Goal: Transaction & Acquisition: Purchase product/service

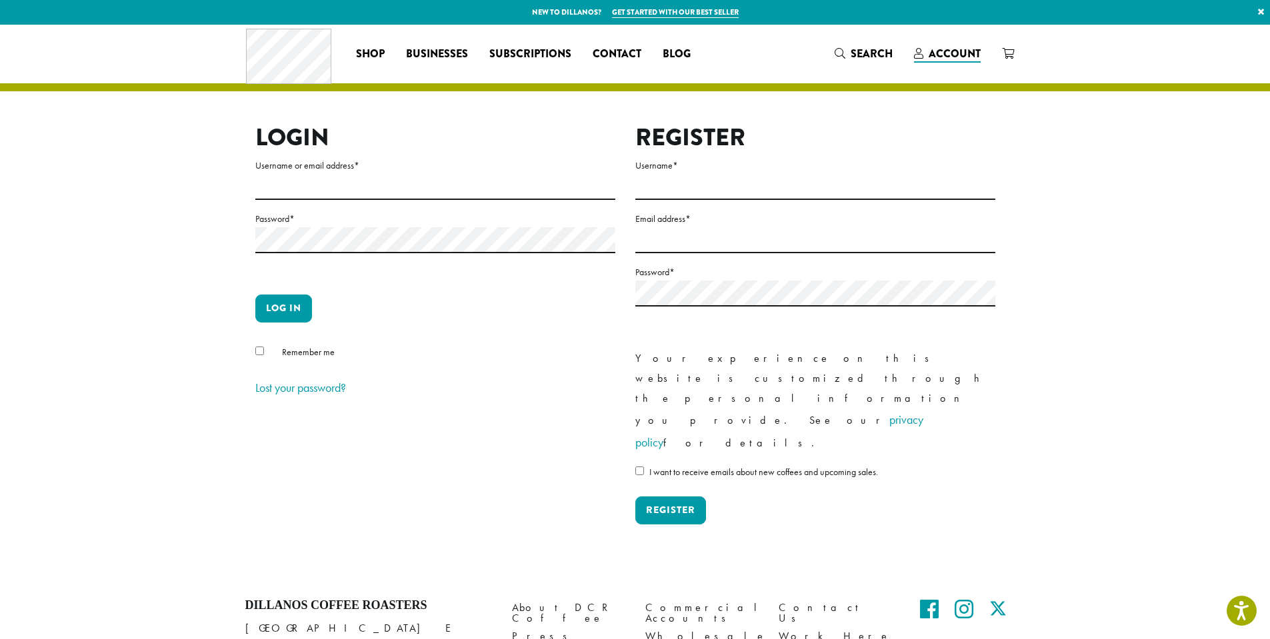
type input "**********"
click at [282, 308] on button "Log in" at bounding box center [283, 309] width 57 height 28
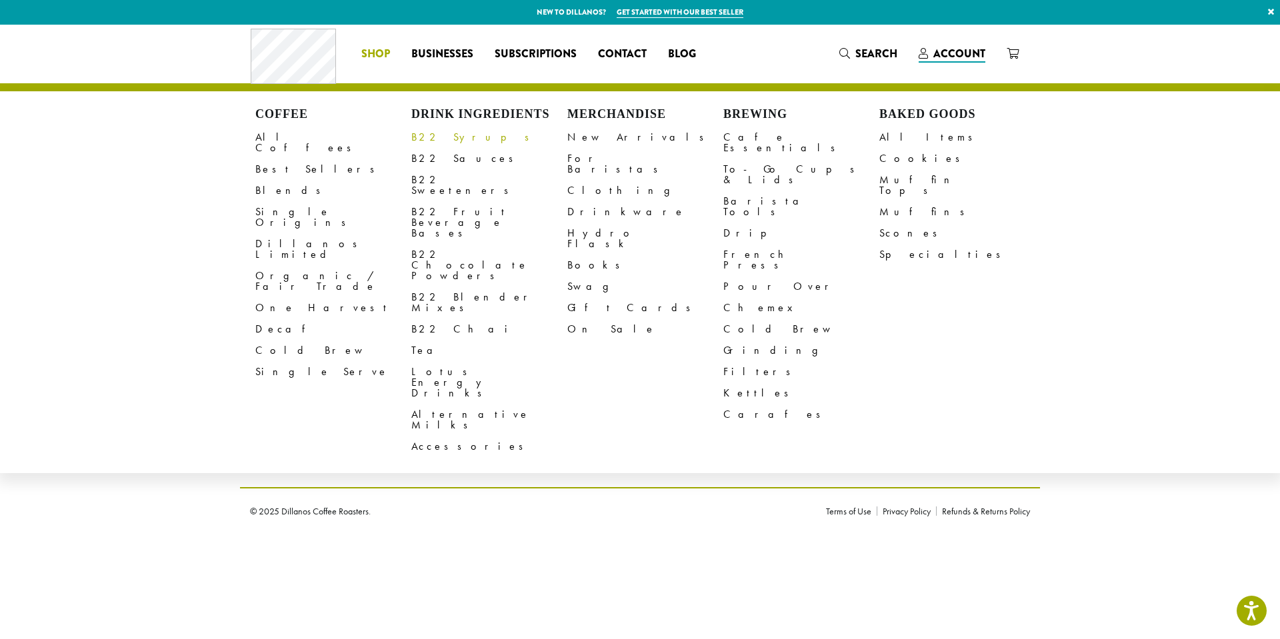
click at [436, 139] on link "B22 Syrups" at bounding box center [489, 137] width 156 height 21
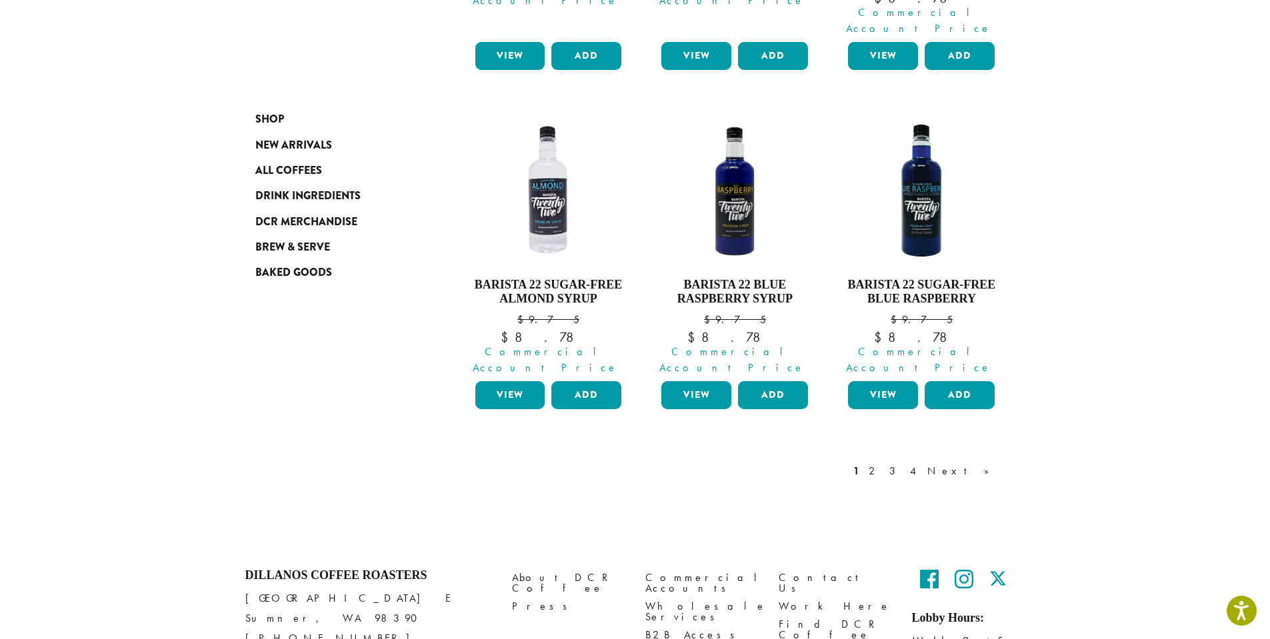
scroll to position [1218, 0]
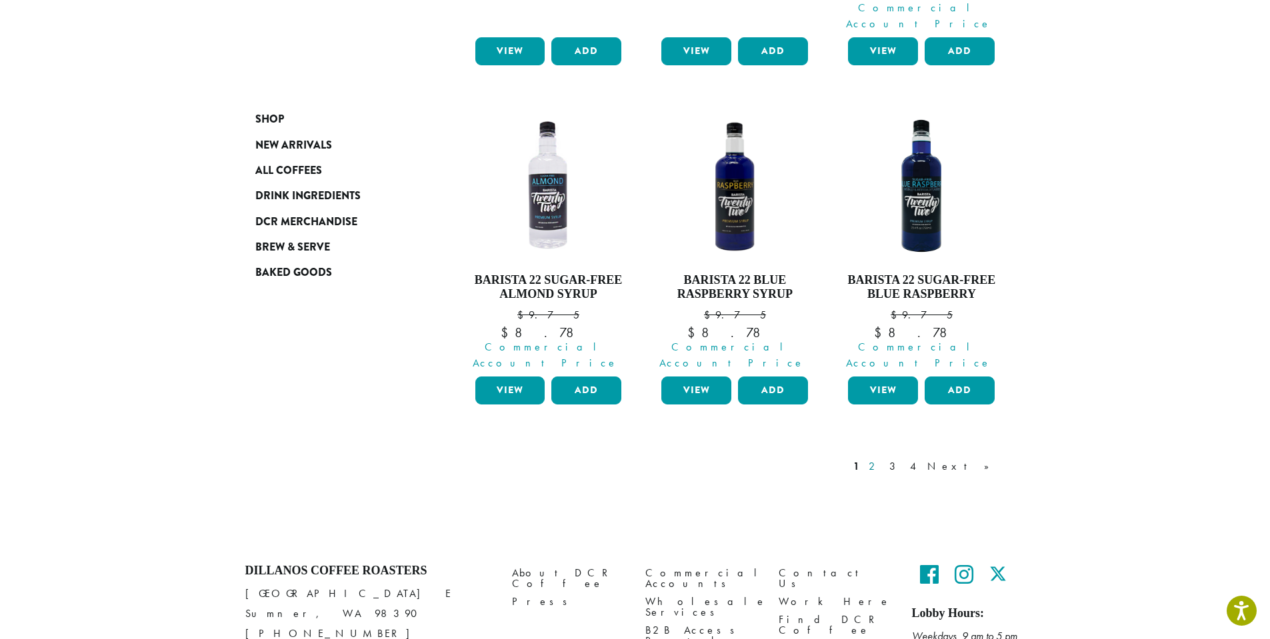
click at [883, 459] on link "2" at bounding box center [874, 467] width 17 height 16
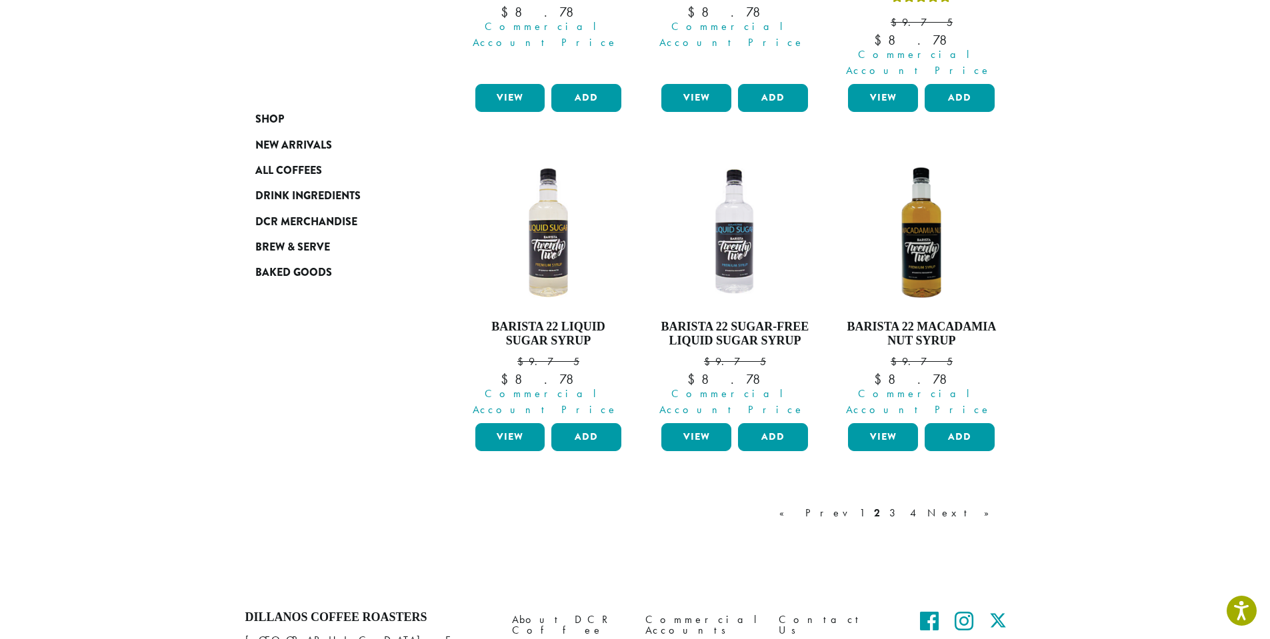
scroll to position [1208, 0]
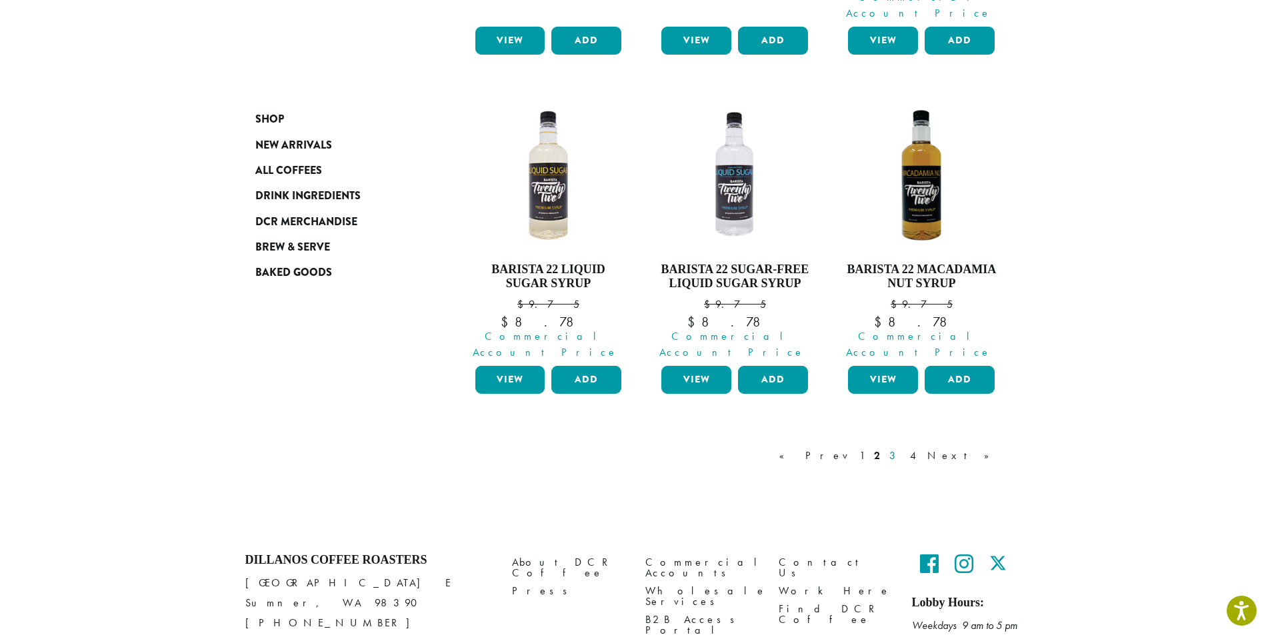
click at [904, 448] on link "3" at bounding box center [895, 456] width 17 height 16
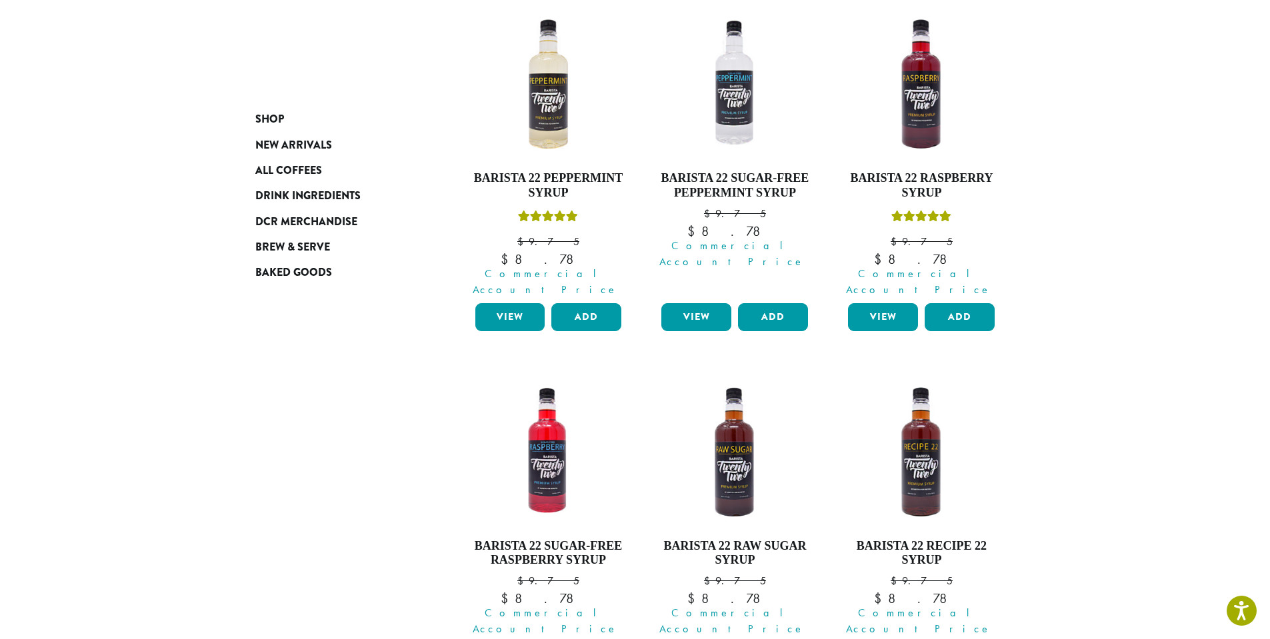
scroll to position [682, 0]
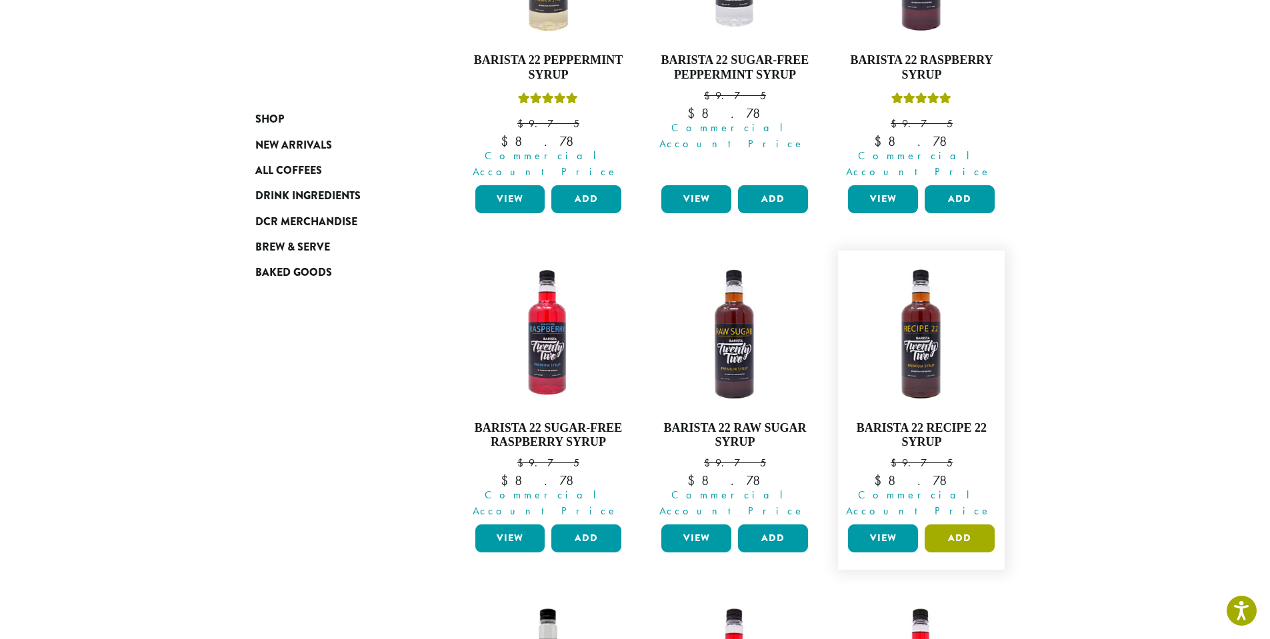
click at [950, 525] on button "Add" at bounding box center [960, 539] width 70 height 28
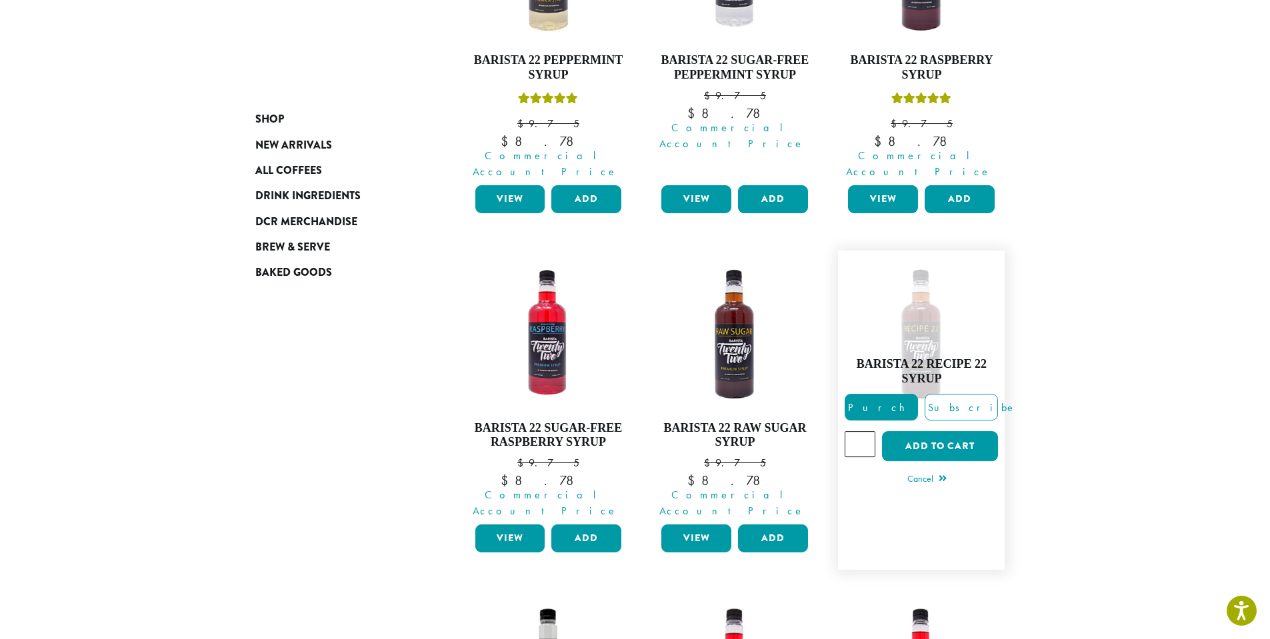
type input "*"
click at [862, 431] on input "*" at bounding box center [860, 443] width 31 height 25
click at [934, 431] on button "Add to cart" at bounding box center [940, 446] width 116 height 30
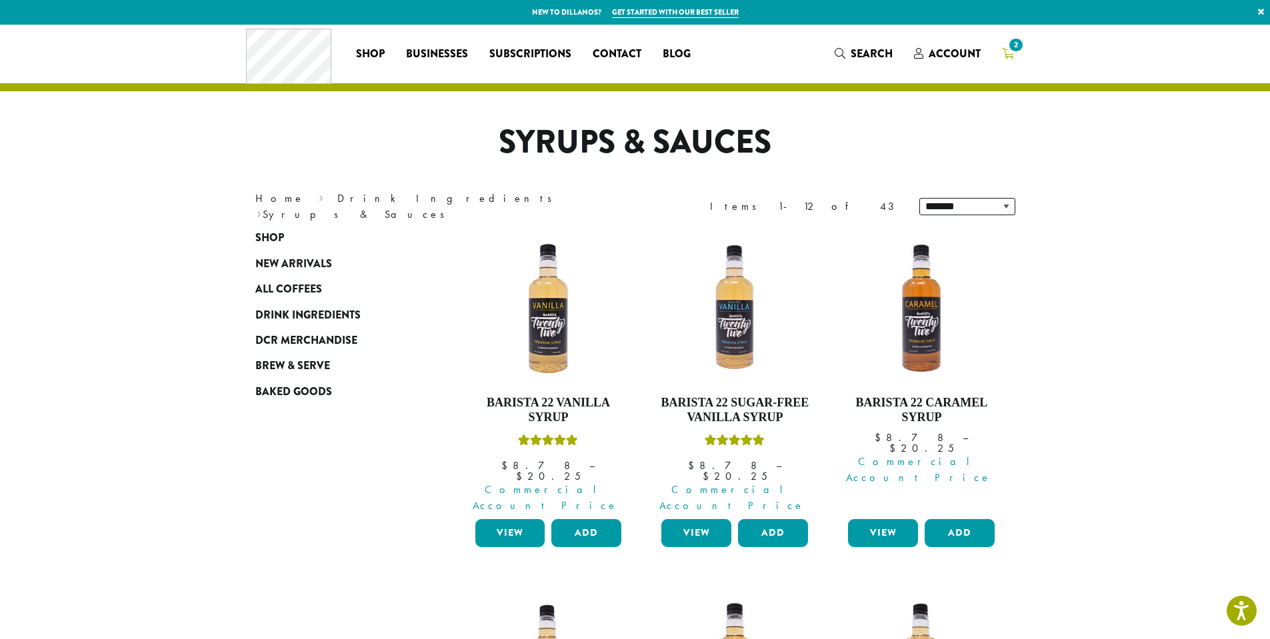
click at [1016, 49] on span "2" at bounding box center [1016, 45] width 18 height 18
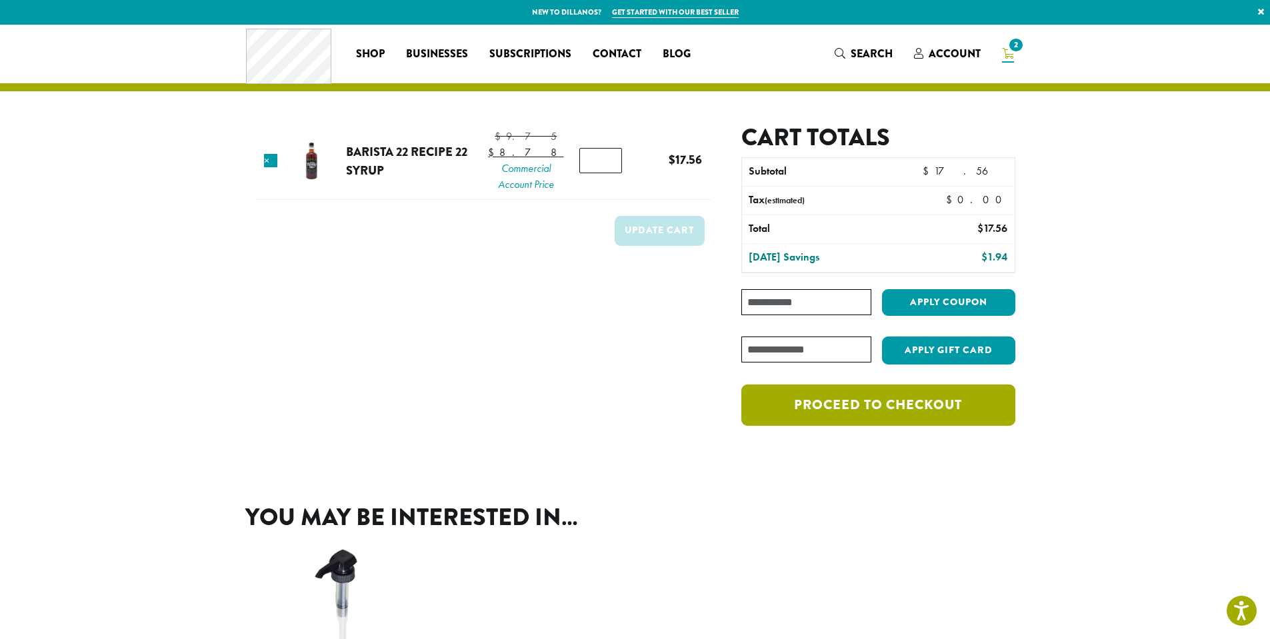
click at [873, 399] on link "Proceed to checkout" at bounding box center [877, 405] width 273 height 41
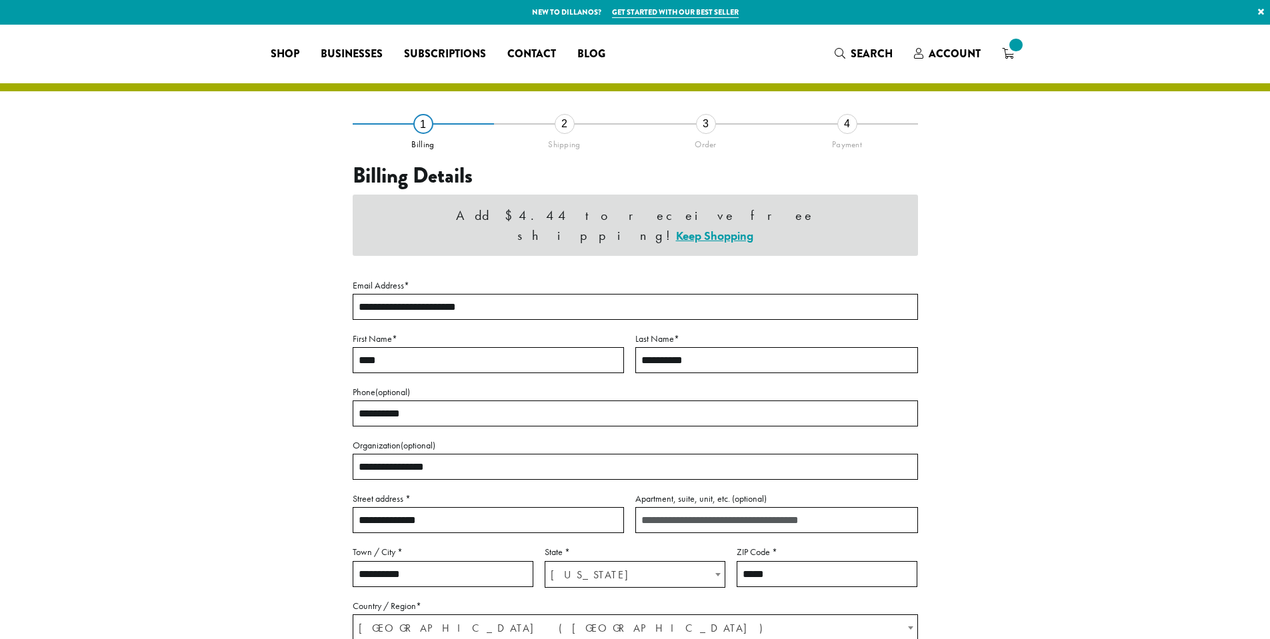
select select "**"
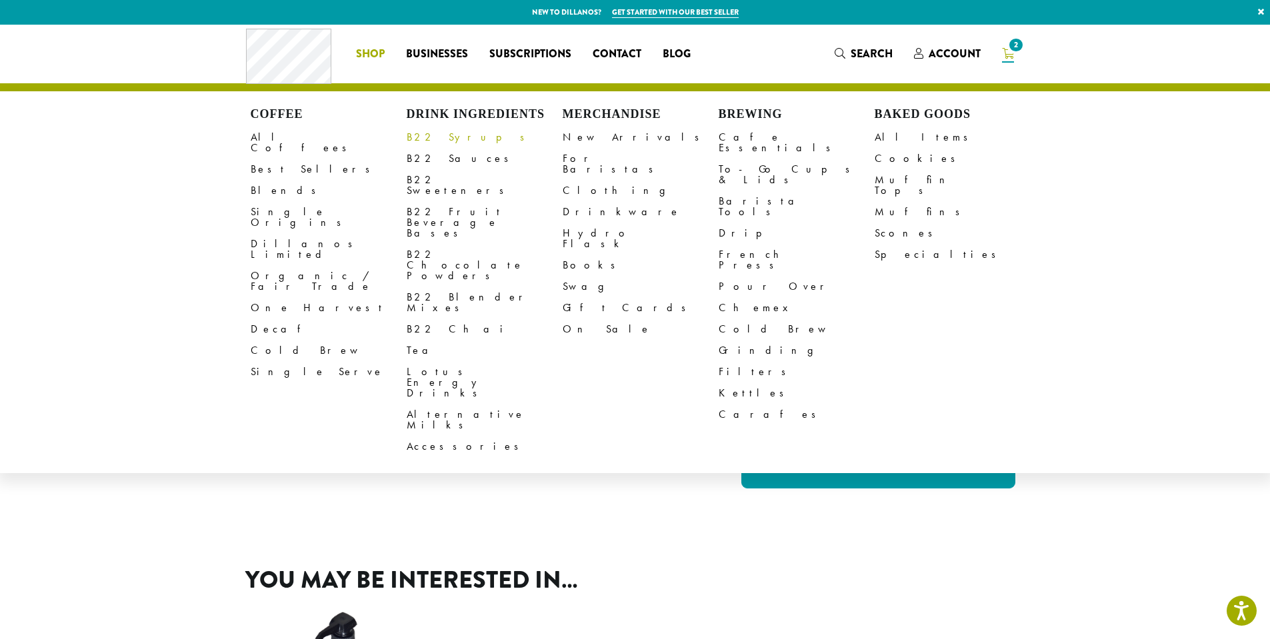
click at [429, 141] on link "B22 Syrups" at bounding box center [485, 137] width 156 height 21
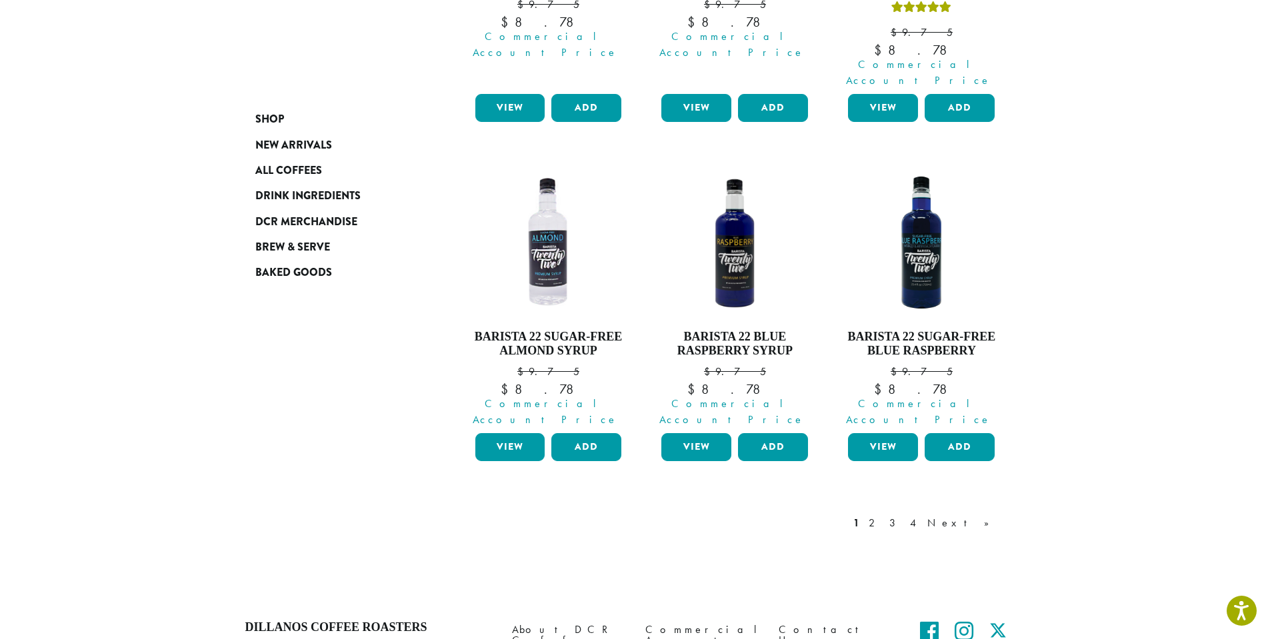
scroll to position [1218, 0]
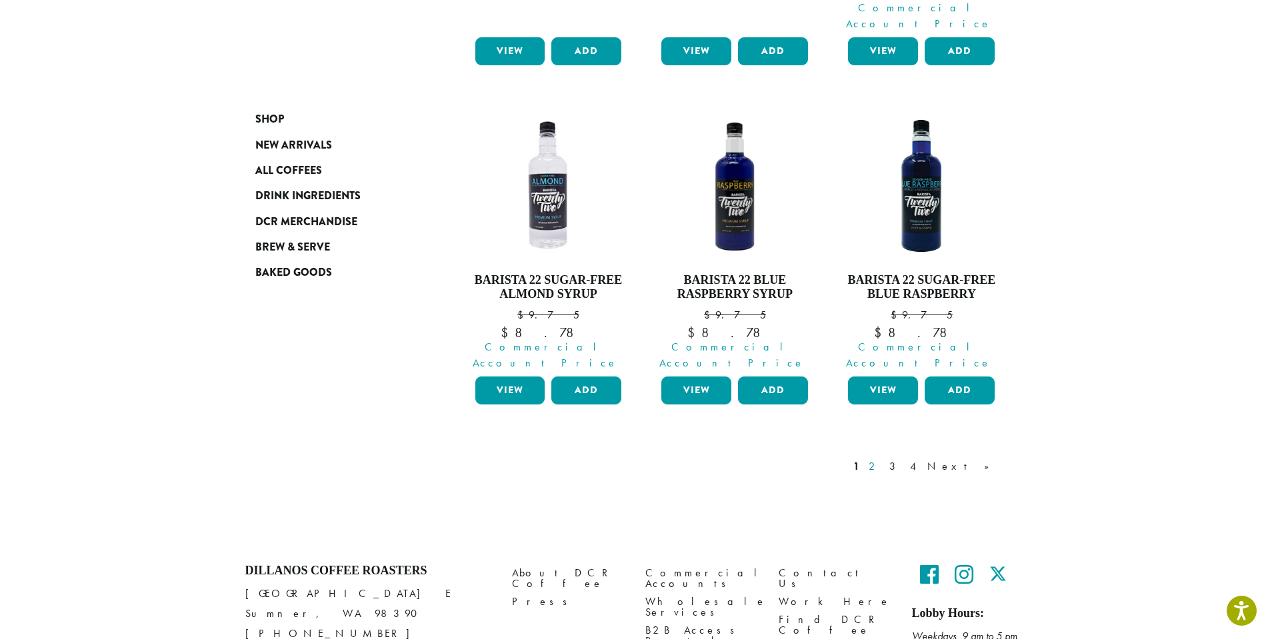
click at [883, 459] on link "2" at bounding box center [874, 467] width 17 height 16
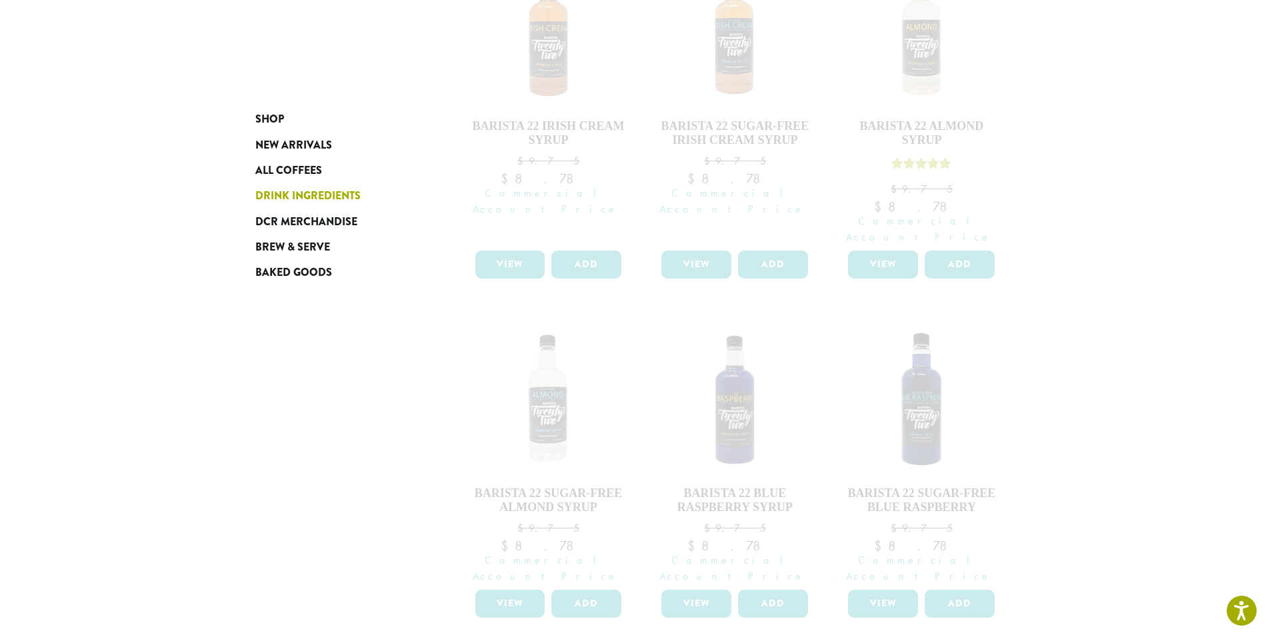
click at [296, 191] on span "Drink Ingredients" at bounding box center [307, 196] width 105 height 17
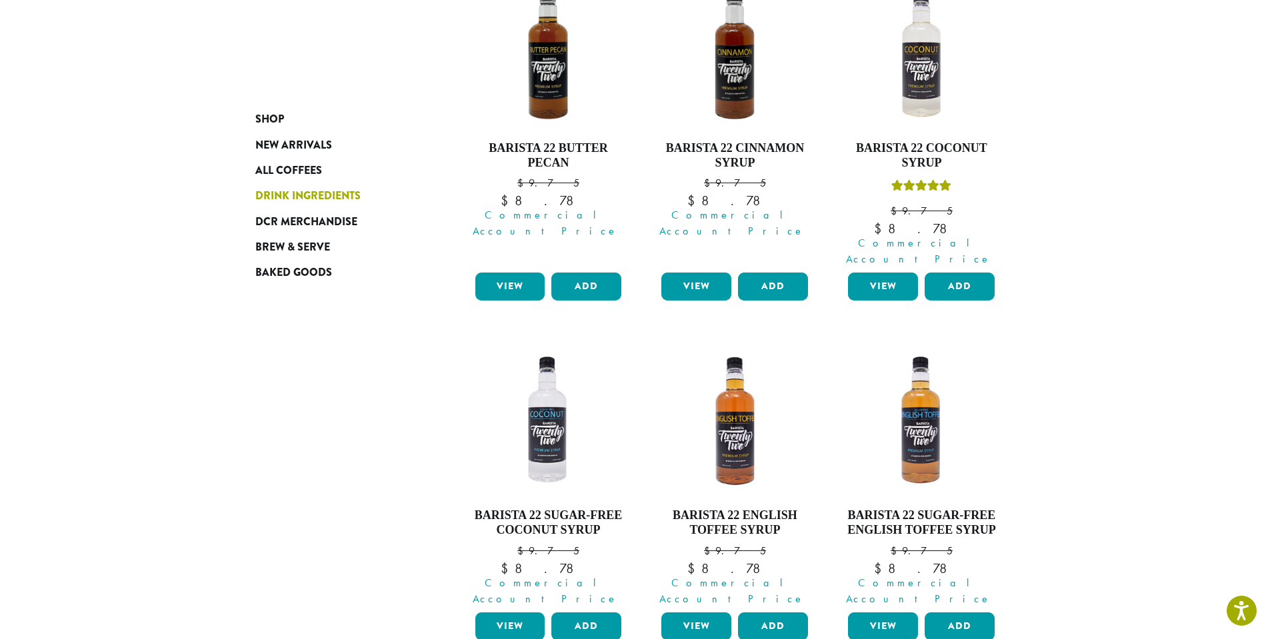
scroll to position [82, 0]
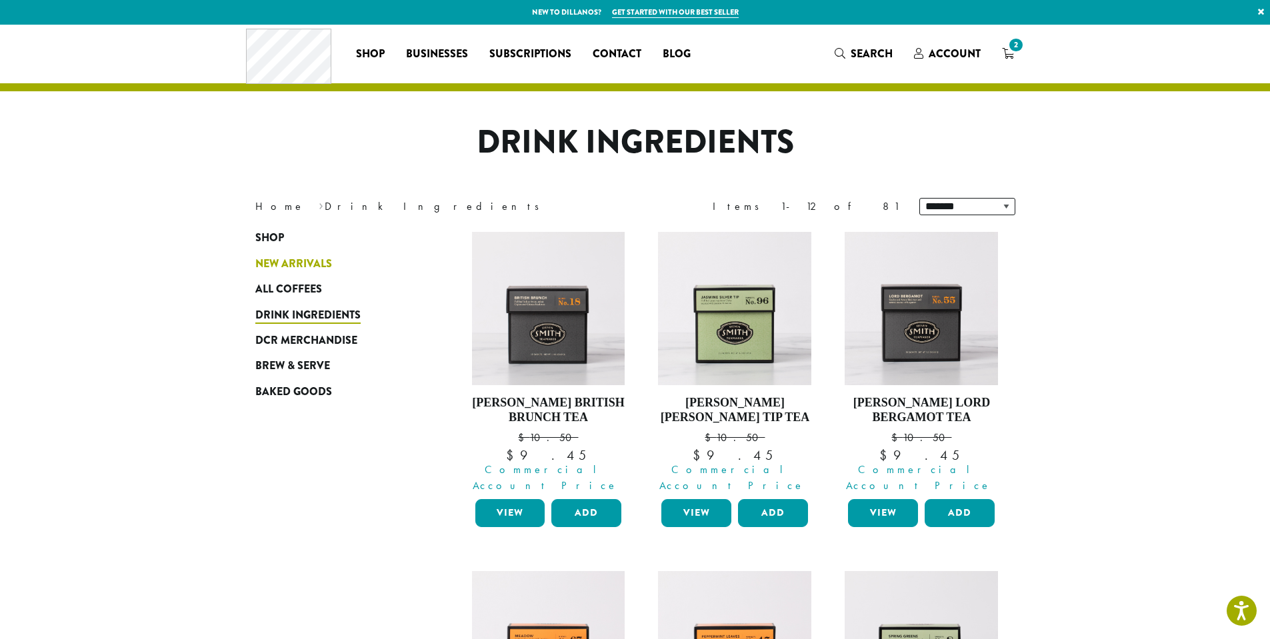
click at [291, 262] on span "New Arrivals" at bounding box center [293, 264] width 77 height 17
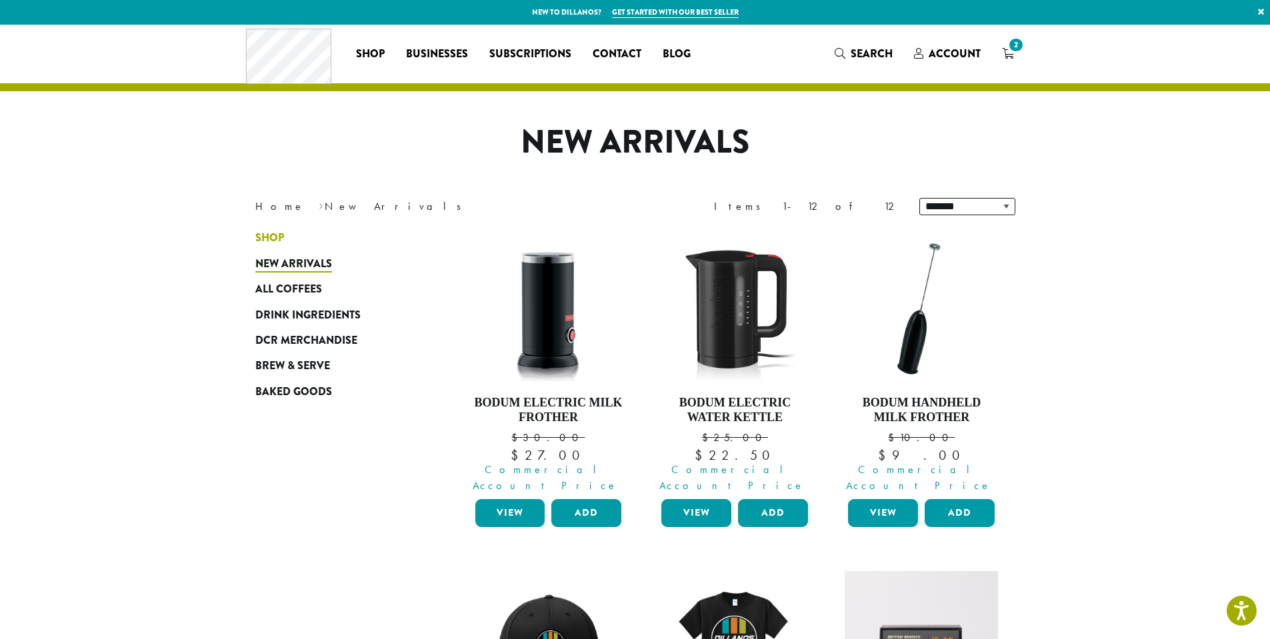
click at [272, 237] on span "Shop" at bounding box center [269, 238] width 29 height 17
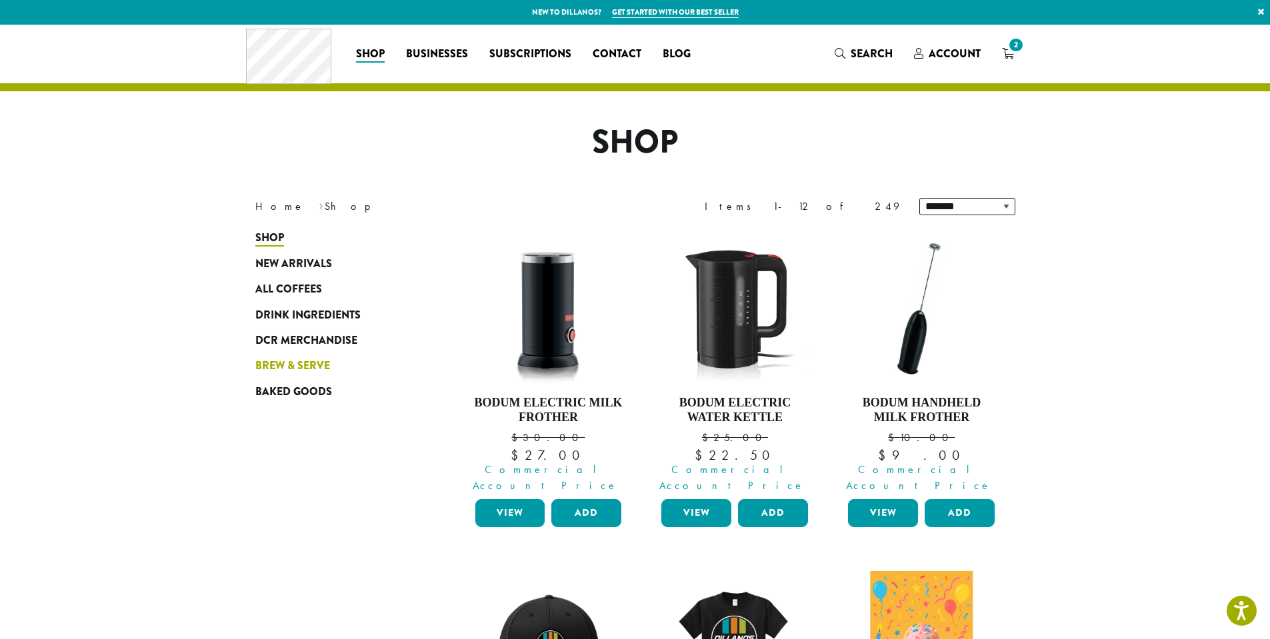
click at [305, 368] on span "Brew & Serve" at bounding box center [292, 366] width 75 height 17
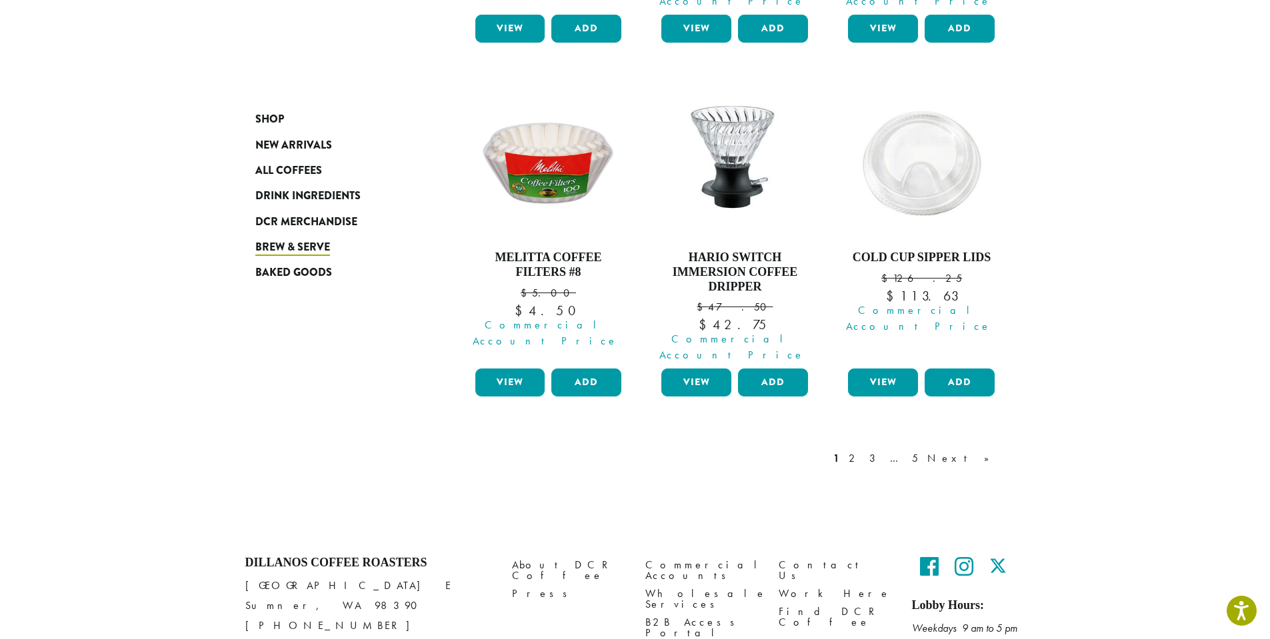
scroll to position [1181, 0]
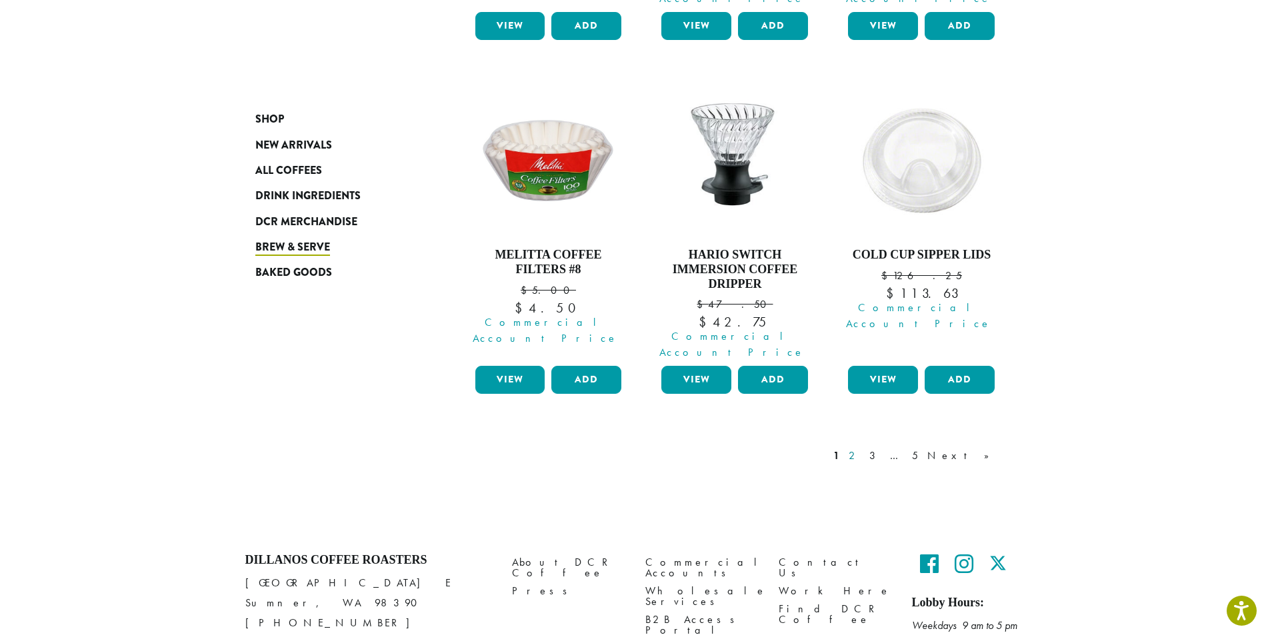
click at [863, 448] on link "2" at bounding box center [854, 456] width 17 height 16
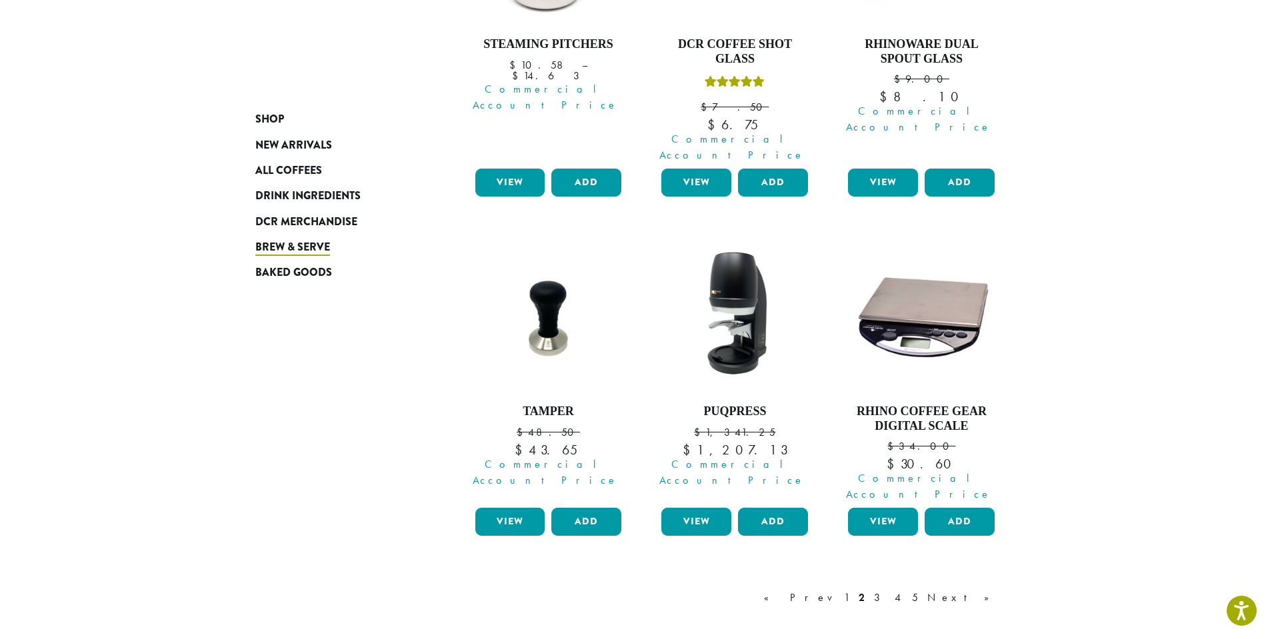
scroll to position [1082, 0]
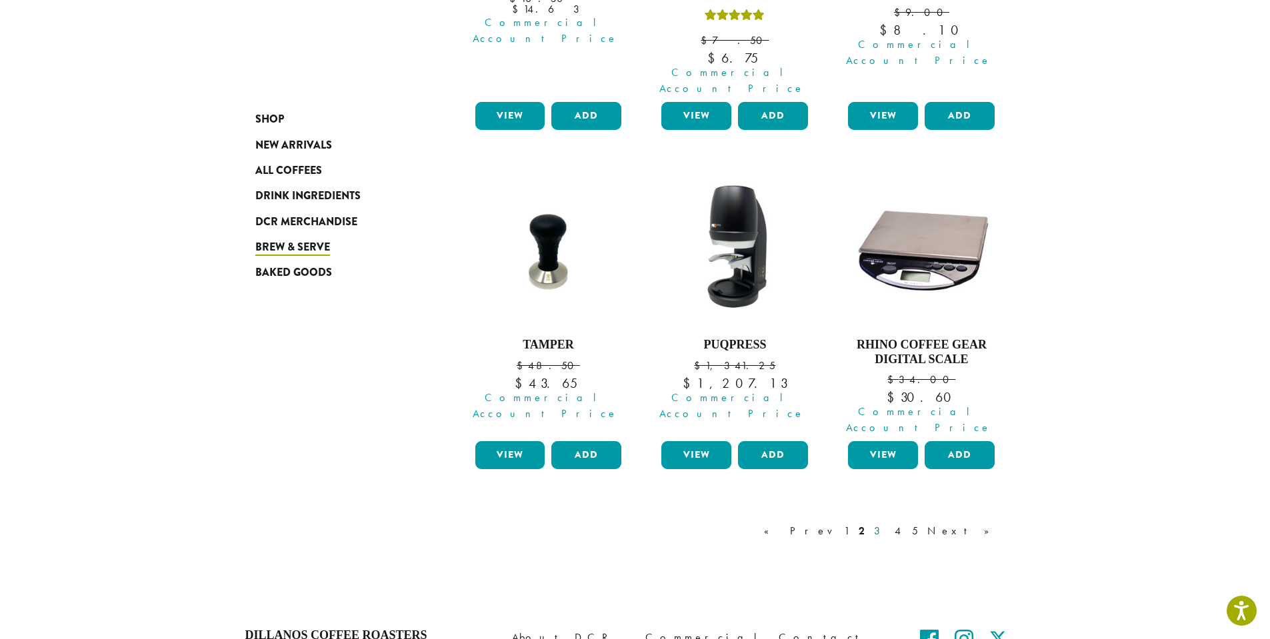
click at [888, 523] on link "3" at bounding box center [880, 531] width 17 height 16
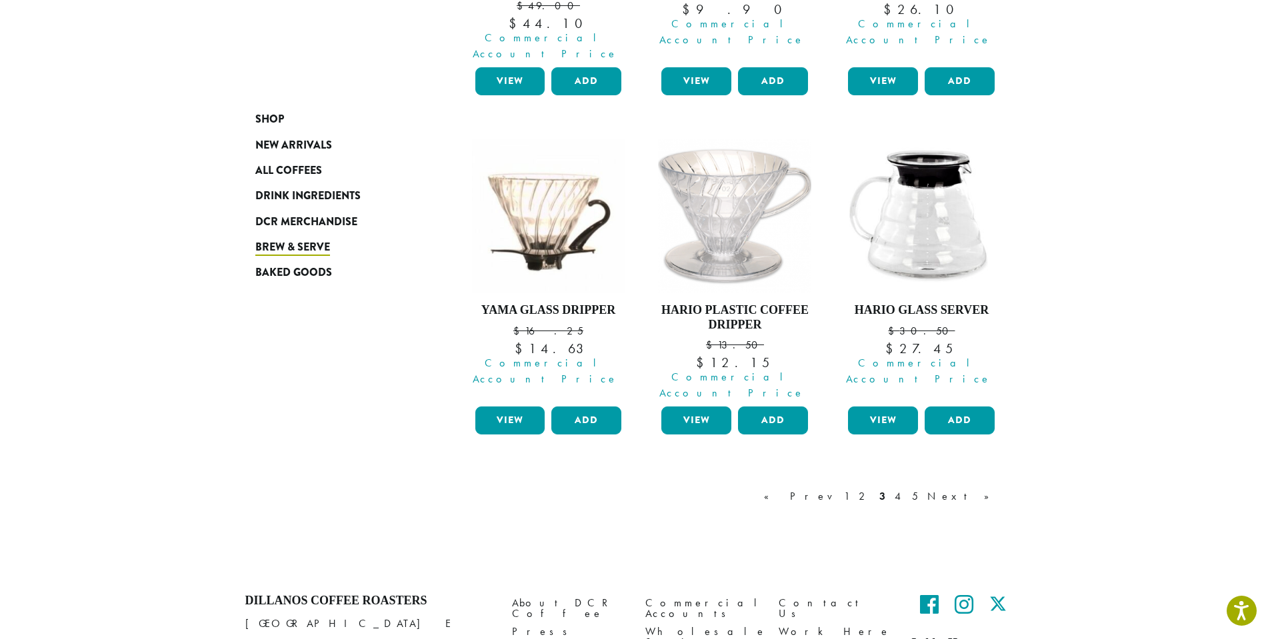
scroll to position [1124, 0]
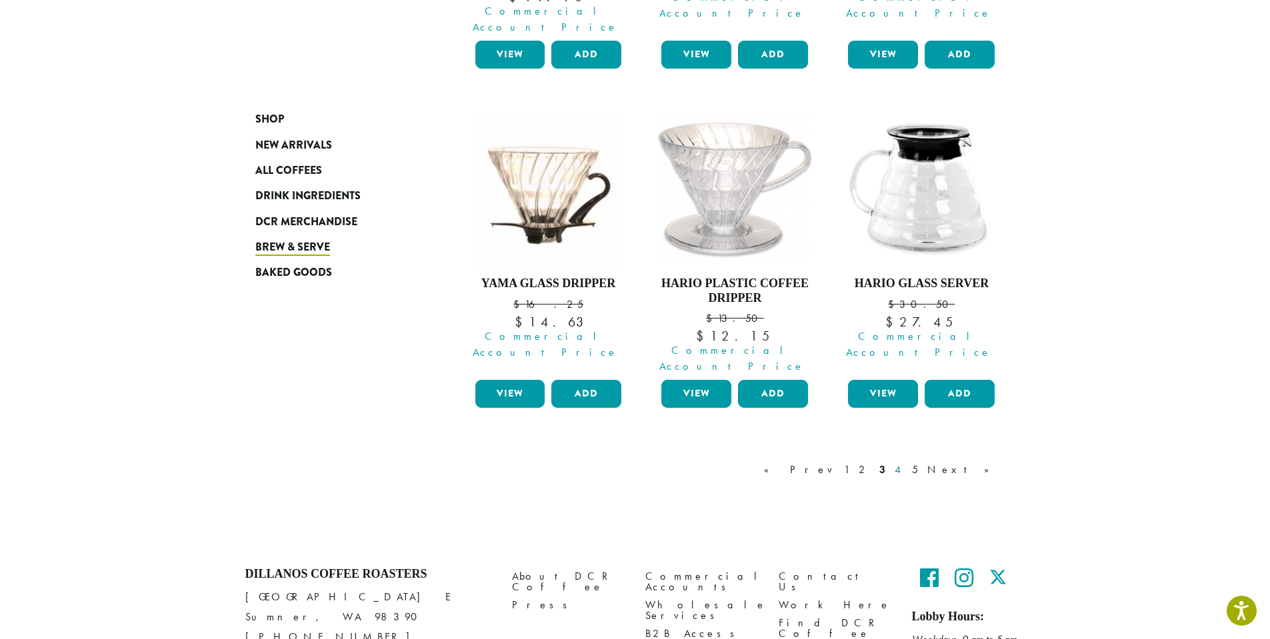
click at [906, 462] on link "4" at bounding box center [898, 470] width 13 height 16
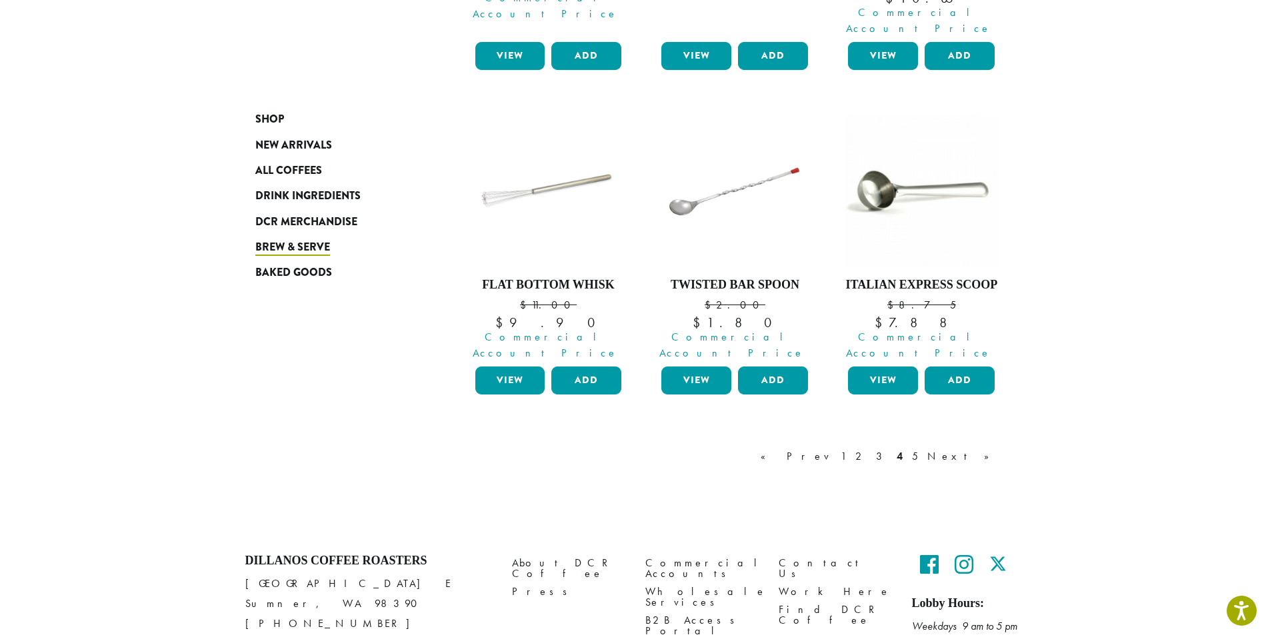
scroll to position [1138, 0]
click at [921, 448] on link "5" at bounding box center [915, 456] width 11 height 16
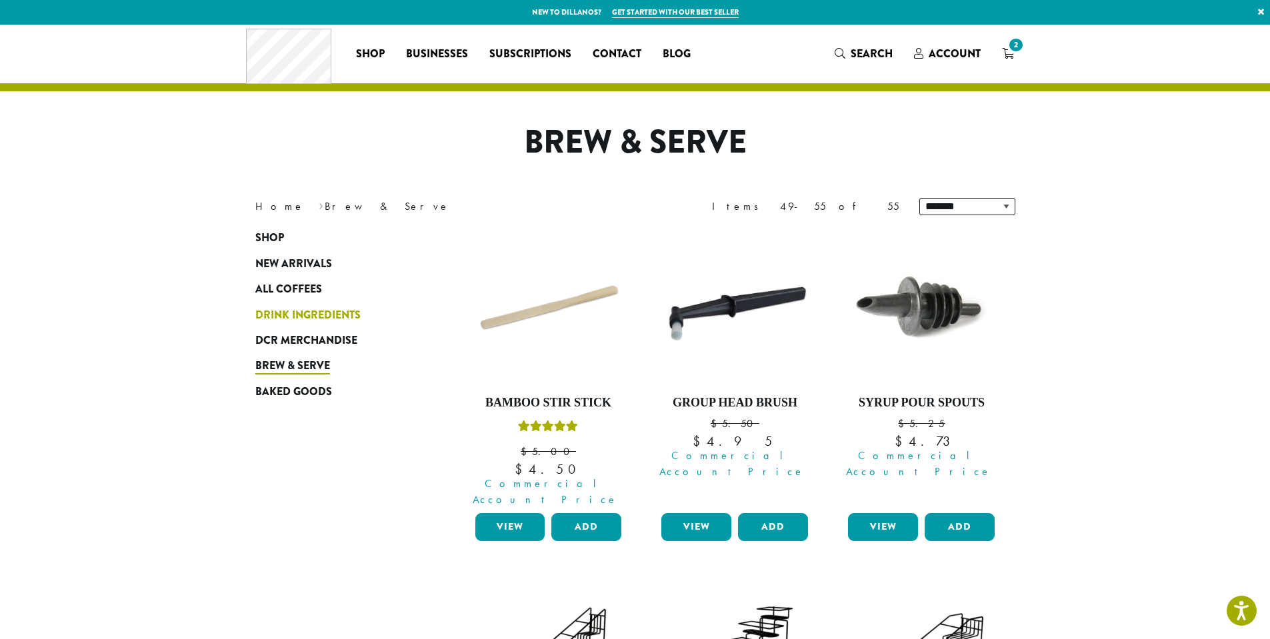
click at [281, 313] on span "Drink Ingredients" at bounding box center [307, 315] width 105 height 17
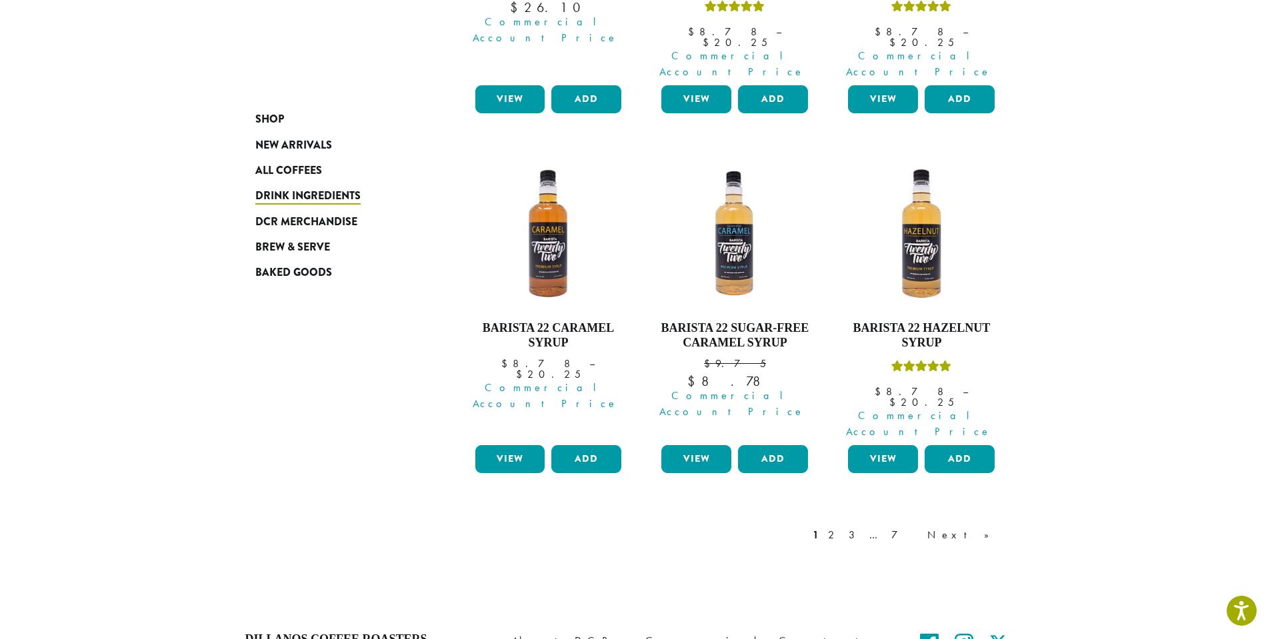
scroll to position [1186, 0]
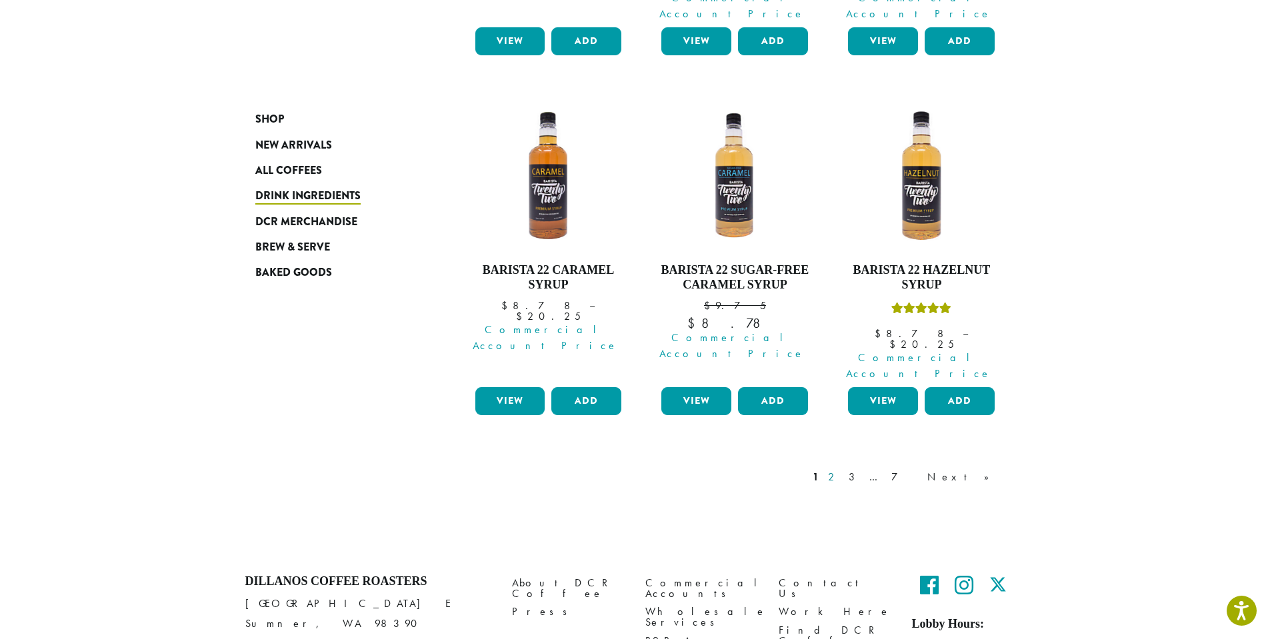
click at [842, 469] on link "2" at bounding box center [834, 477] width 17 height 16
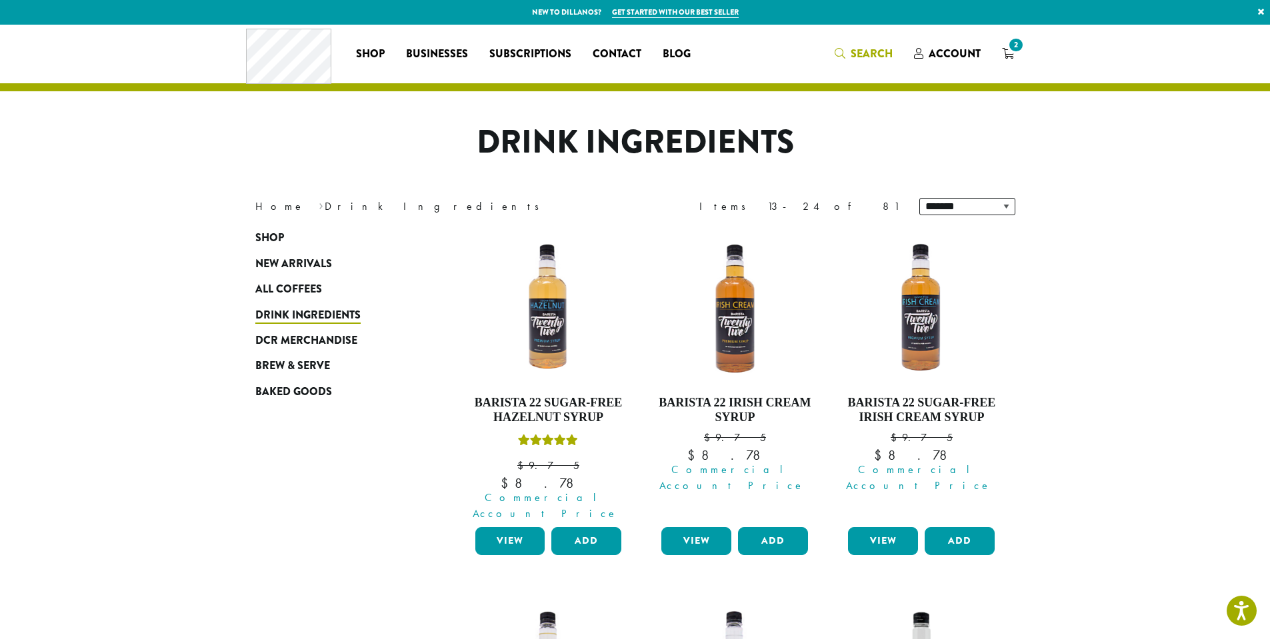
click at [864, 53] on span "Search" at bounding box center [872, 53] width 42 height 15
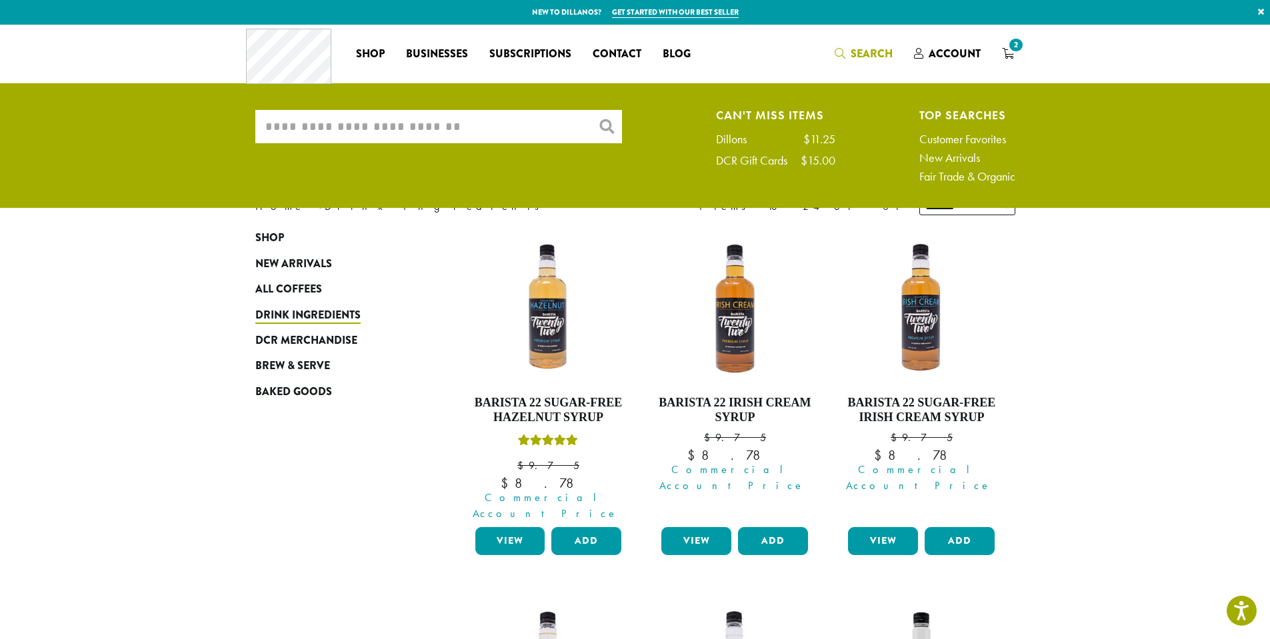
click at [396, 137] on input "What are you searching for?" at bounding box center [438, 126] width 367 height 33
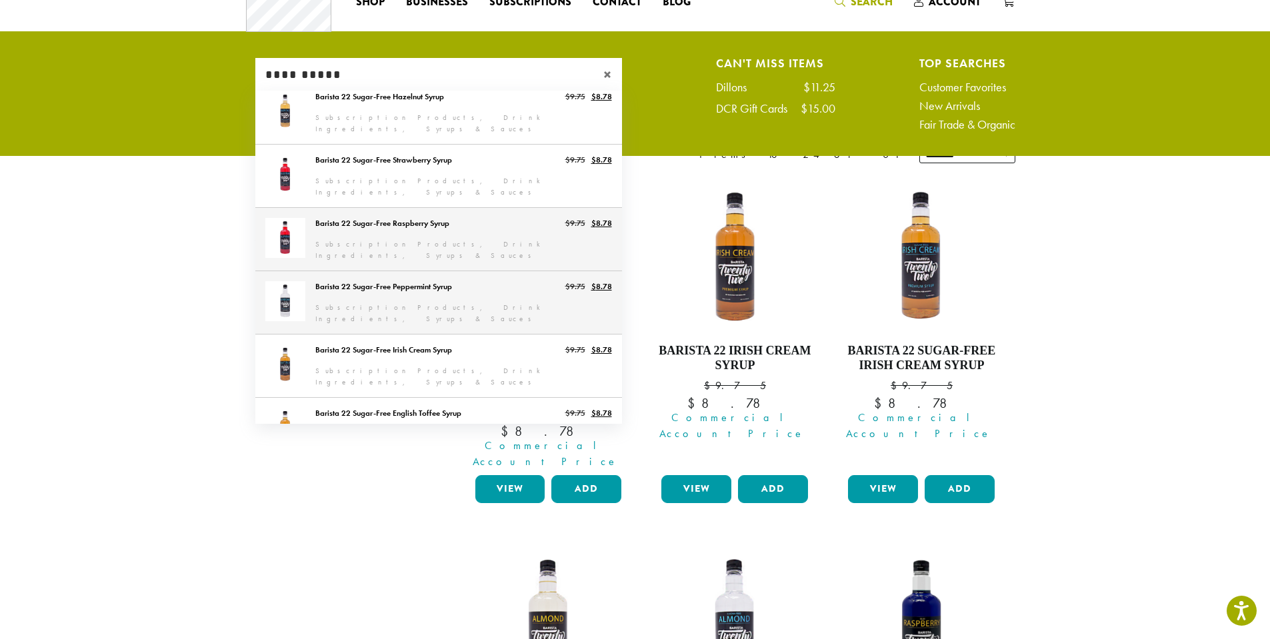
scroll to position [67, 0]
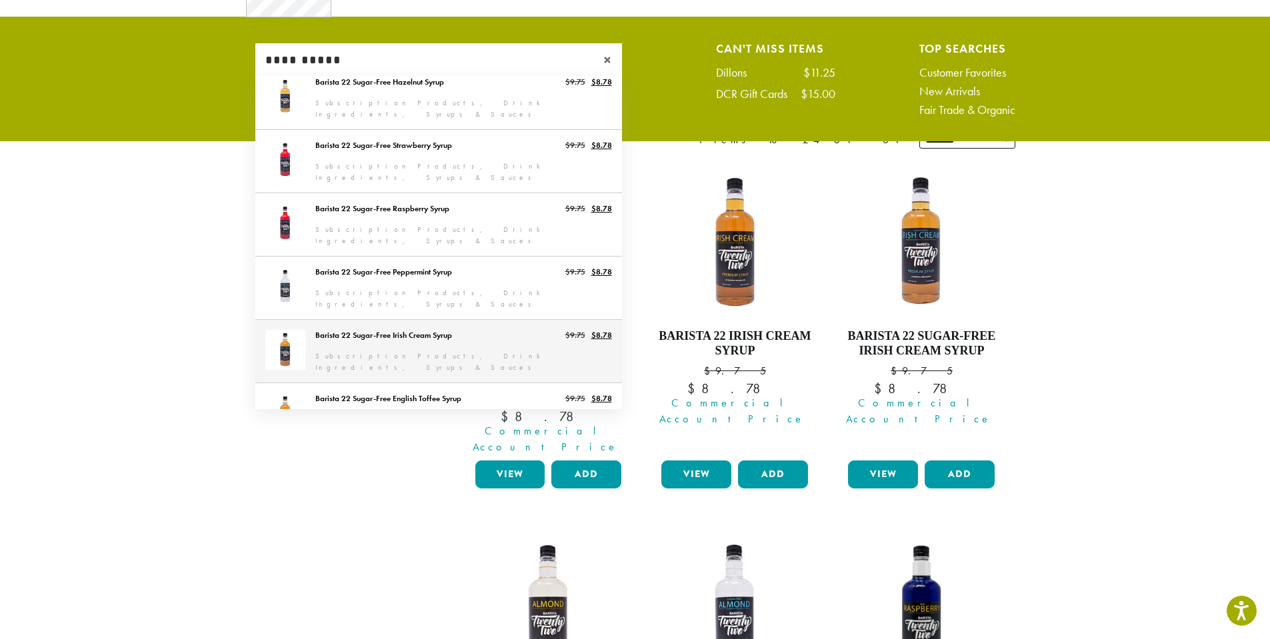
type input "**********"
click at [401, 320] on link "Barista 22 Sugar-Free Irish Cream Syrup" at bounding box center [438, 351] width 367 height 63
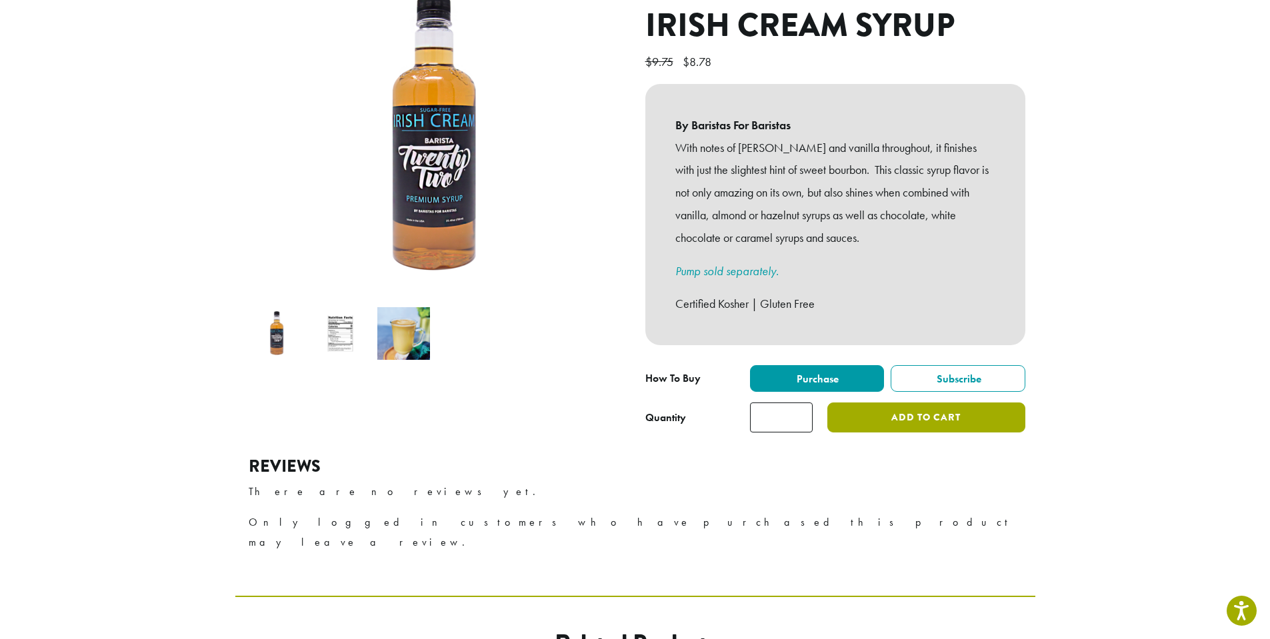
scroll to position [200, 0]
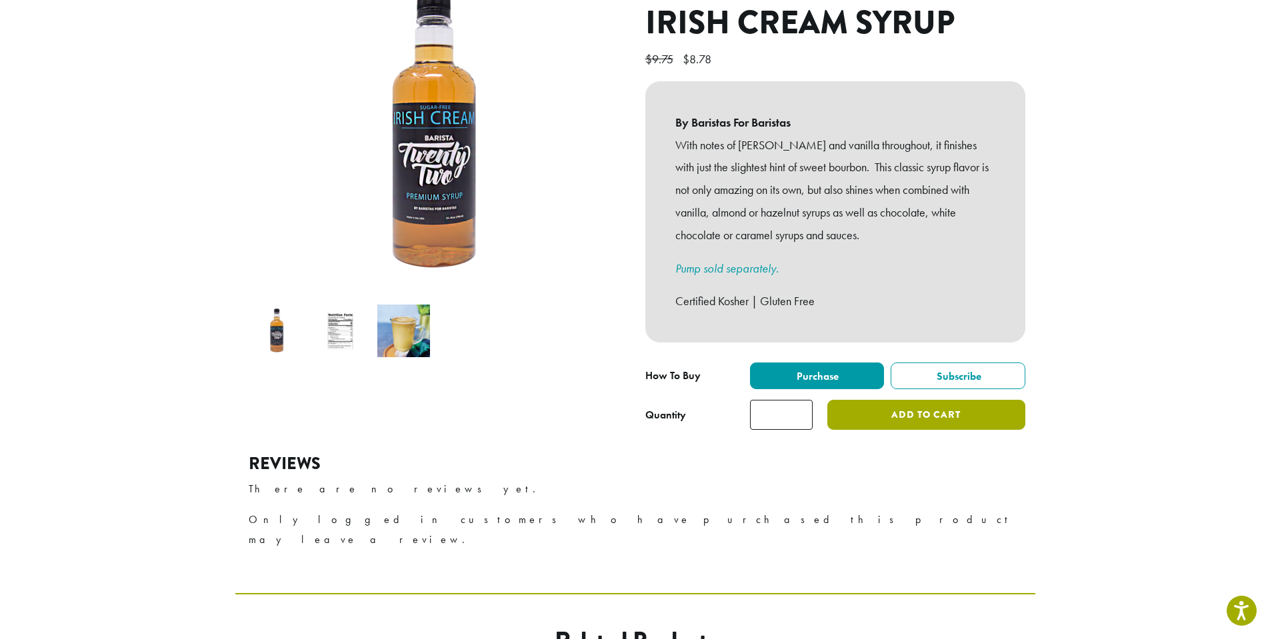
click at [936, 401] on button "Add to cart" at bounding box center [926, 415] width 197 height 30
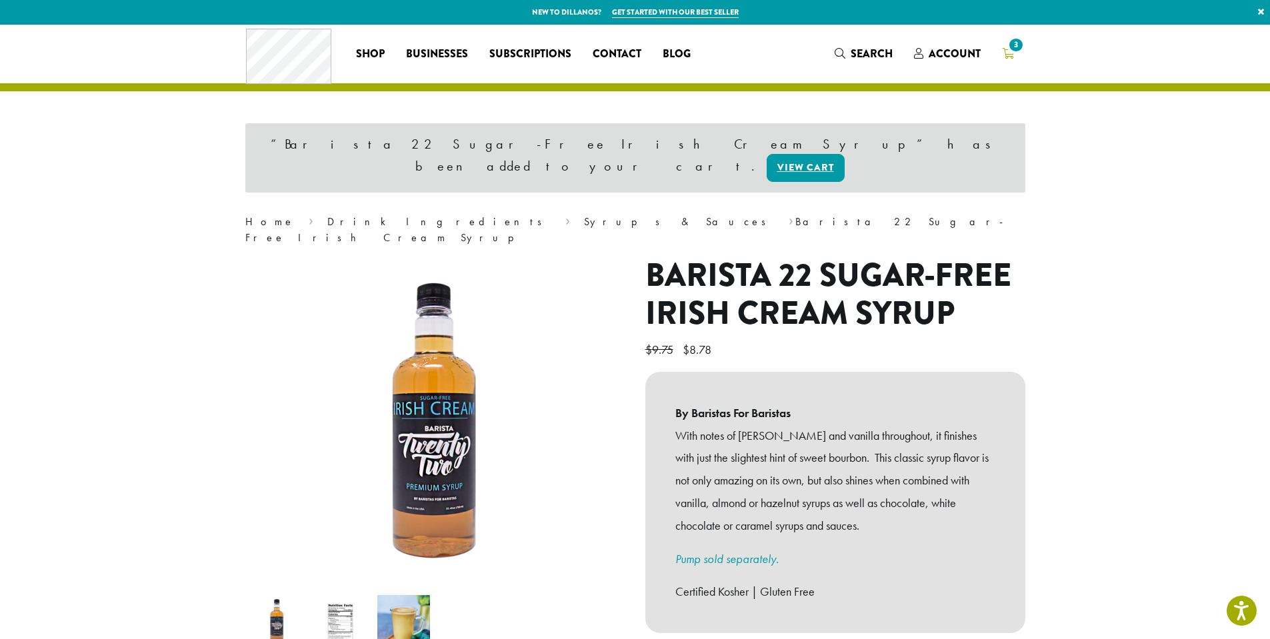
click at [1015, 49] on span "3" at bounding box center [1016, 45] width 18 height 18
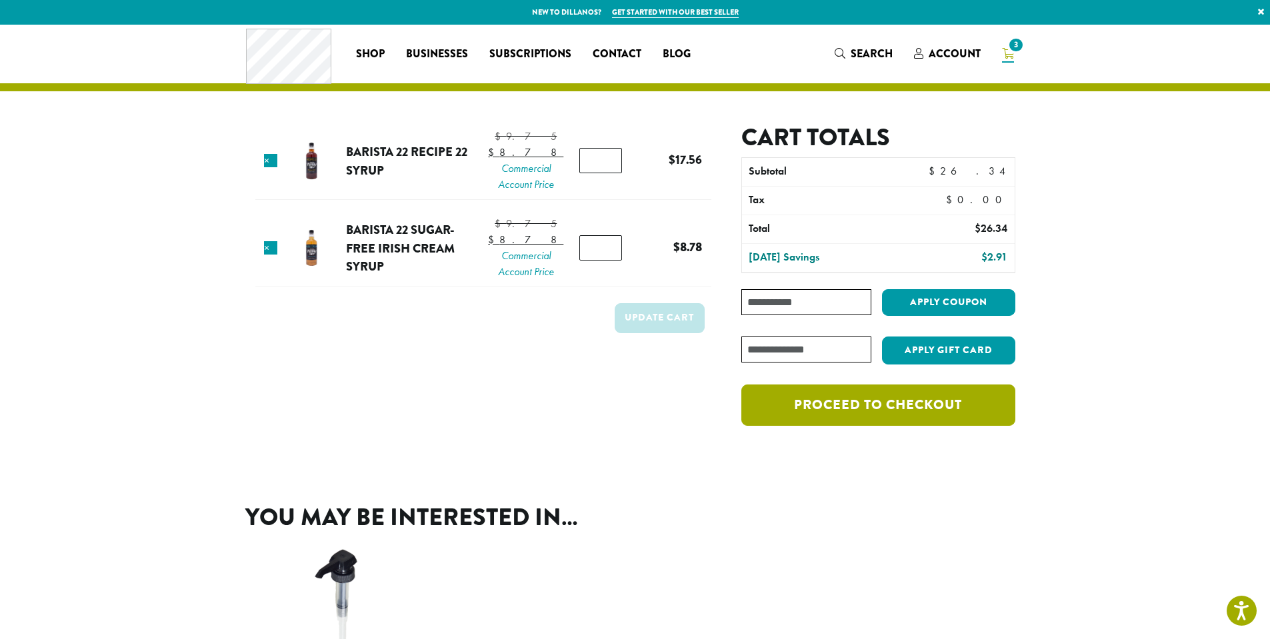
click at [896, 407] on link "Proceed to checkout" at bounding box center [877, 405] width 273 height 41
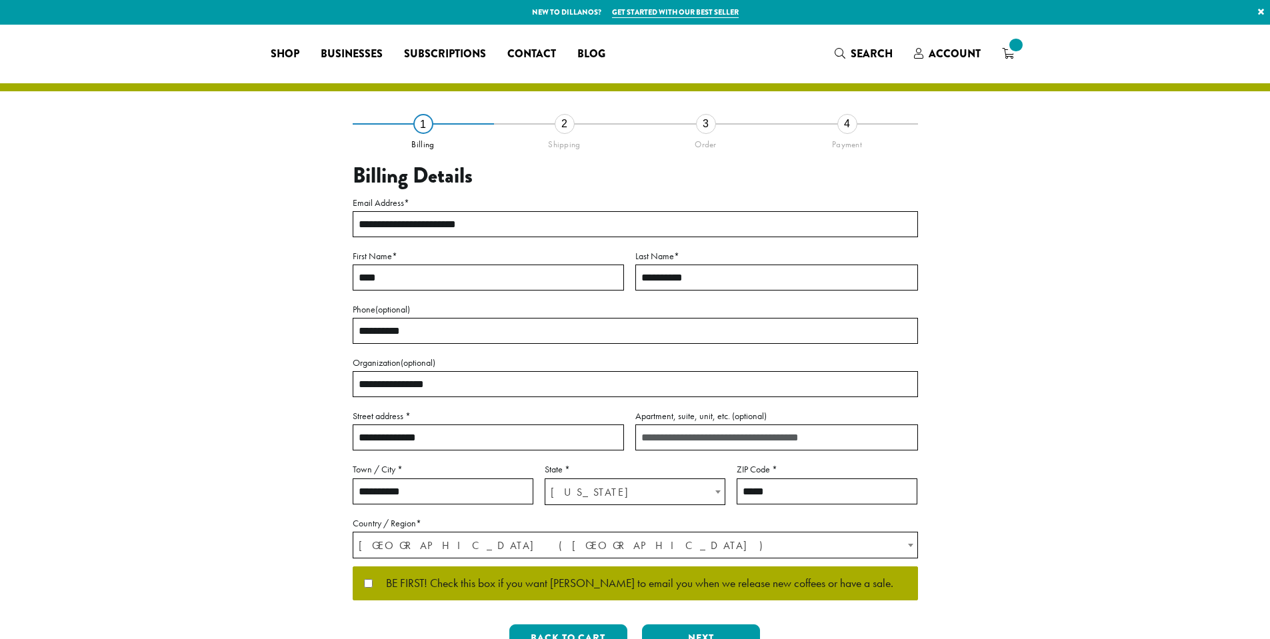
select select "**"
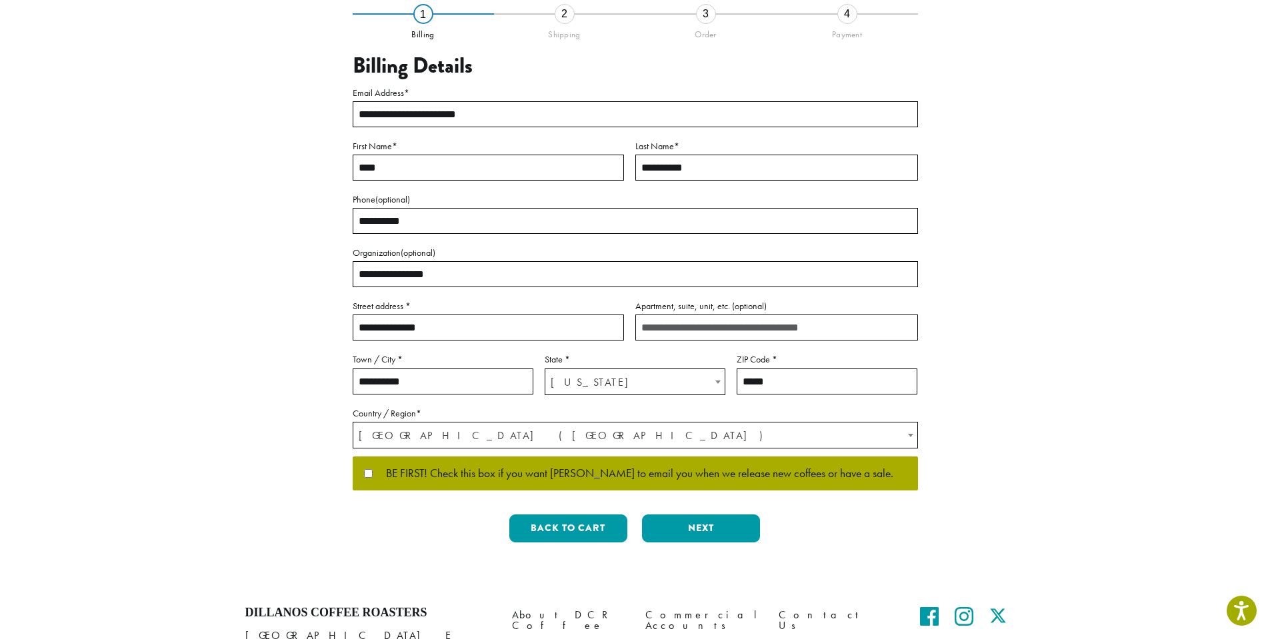
scroll to position [133, 0]
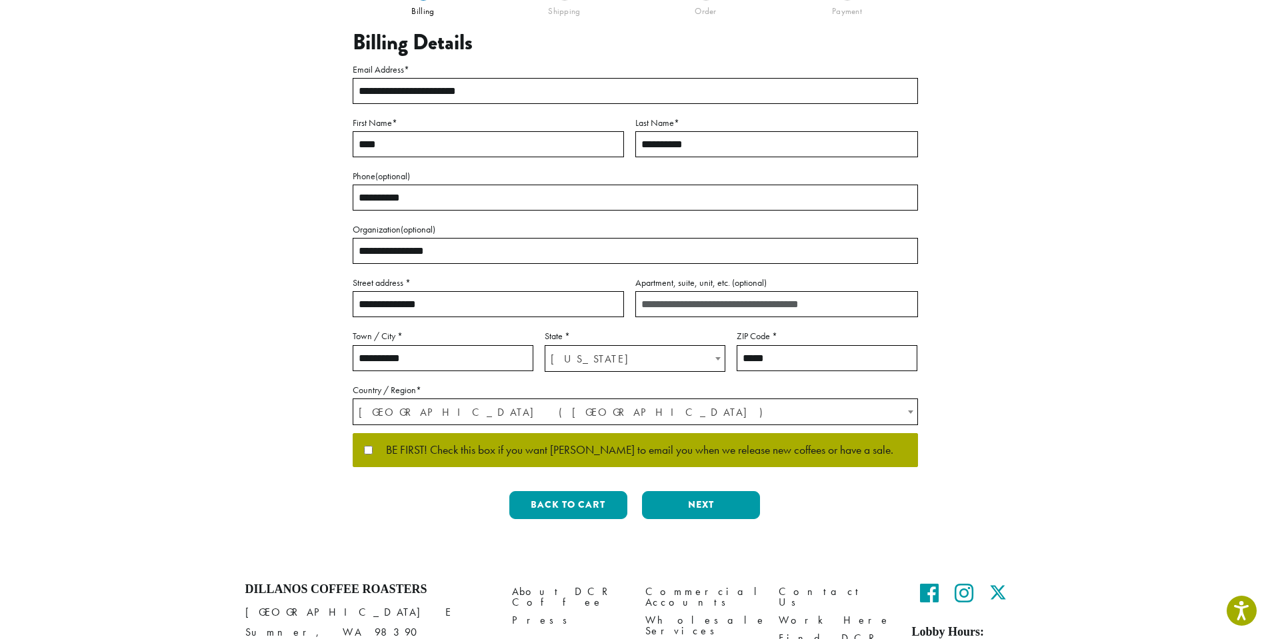
click at [358, 449] on p "BE FIRST! Check this box if you want [PERSON_NAME] to email you when we release…" at bounding box center [635, 450] width 565 height 35
click at [720, 502] on button "Next" at bounding box center [701, 505] width 118 height 28
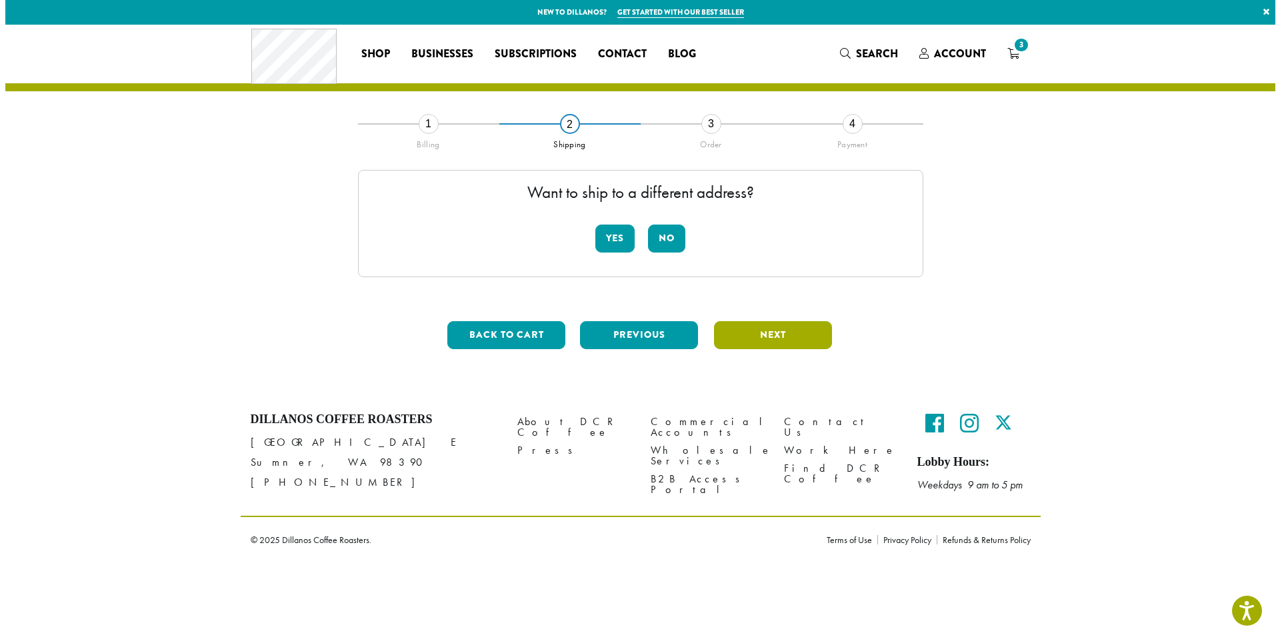
scroll to position [0, 0]
click at [665, 237] on button "No" at bounding box center [666, 239] width 37 height 28
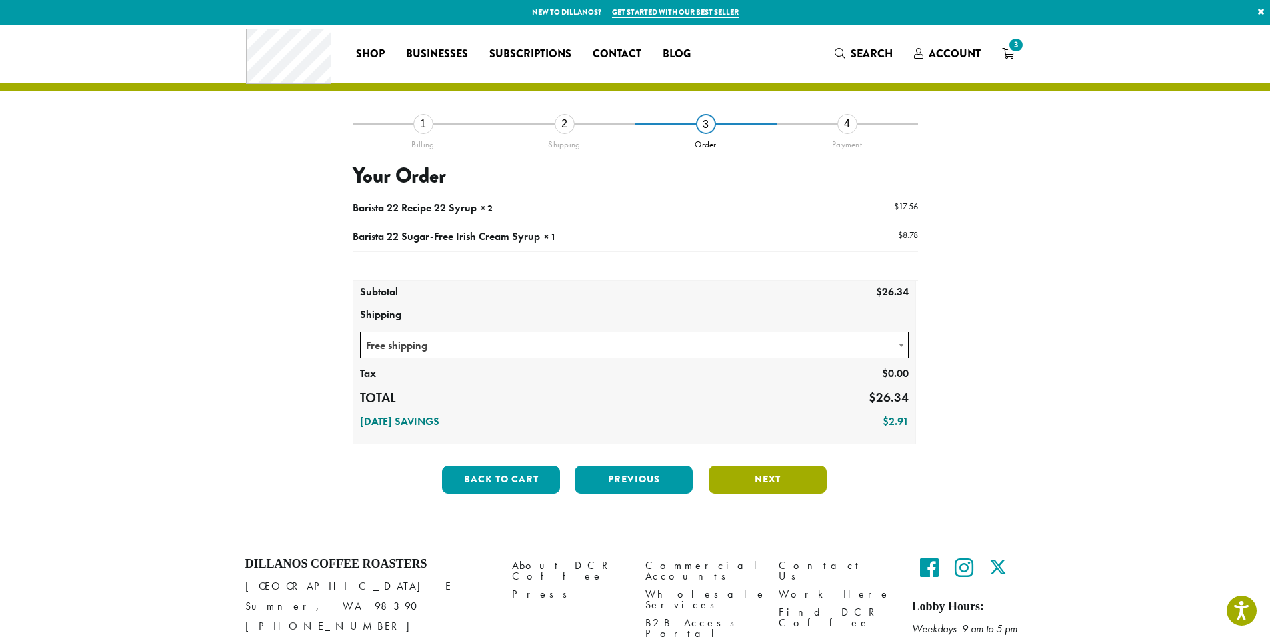
click at [763, 479] on button "Next" at bounding box center [768, 480] width 118 height 28
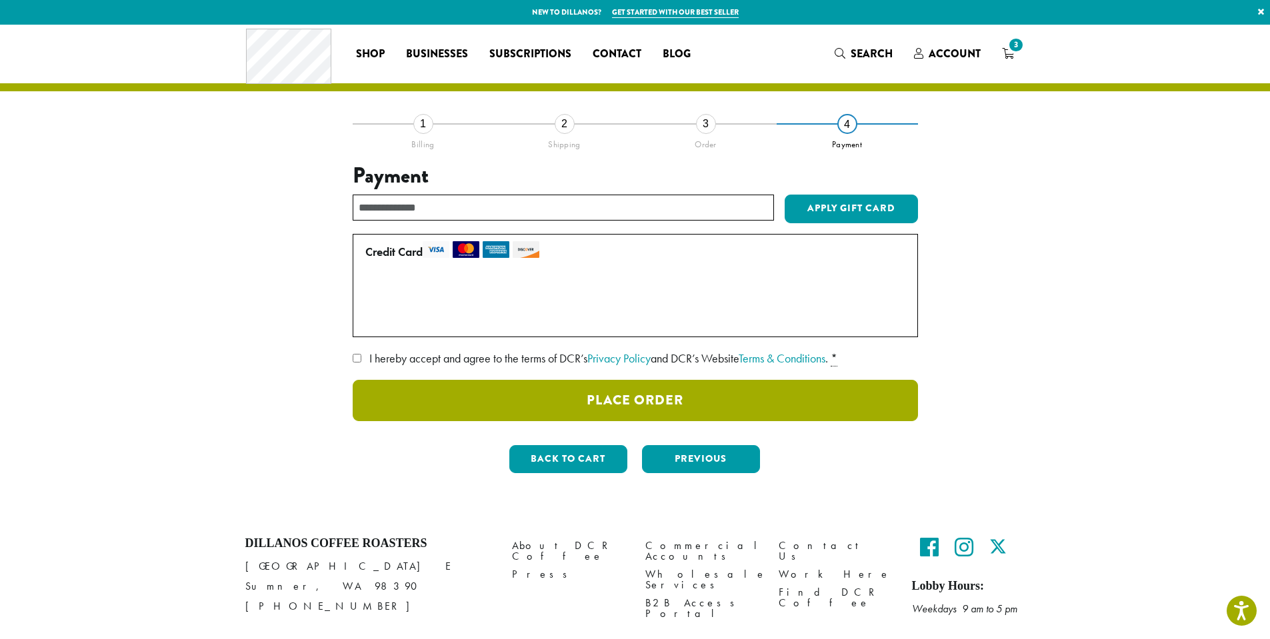
click at [636, 402] on button "Place Order" at bounding box center [635, 400] width 565 height 41
